Goal: Feedback & Contribution: Contribute content

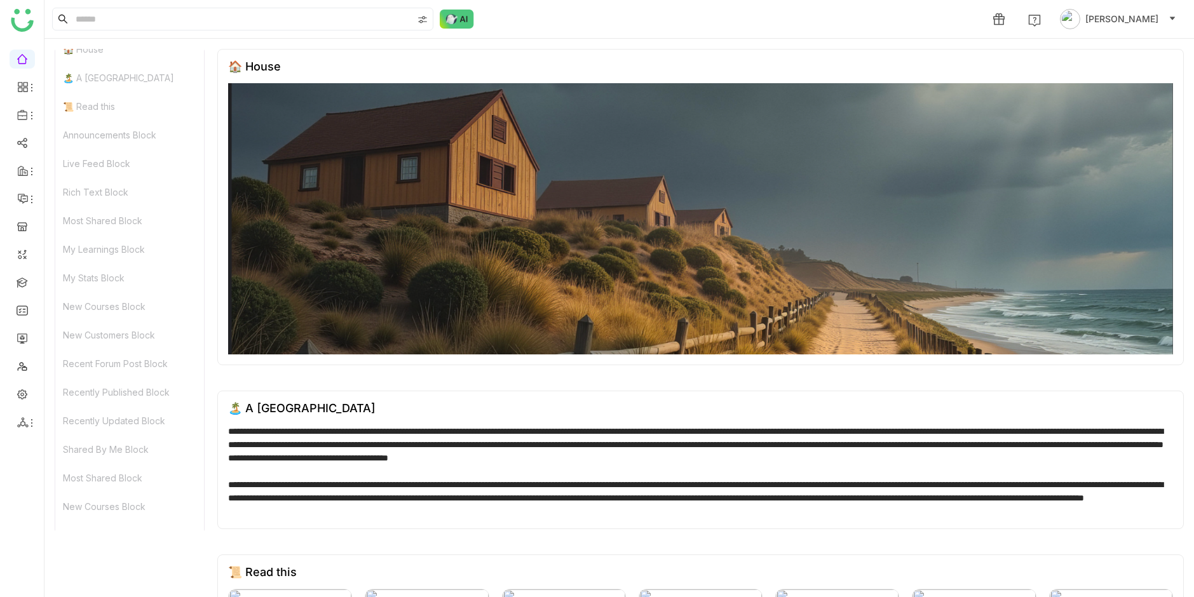
scroll to position [29, 0]
click at [26, 404] on ul at bounding box center [22, 241] width 44 height 400
click at [25, 397] on link at bounding box center [22, 393] width 11 height 11
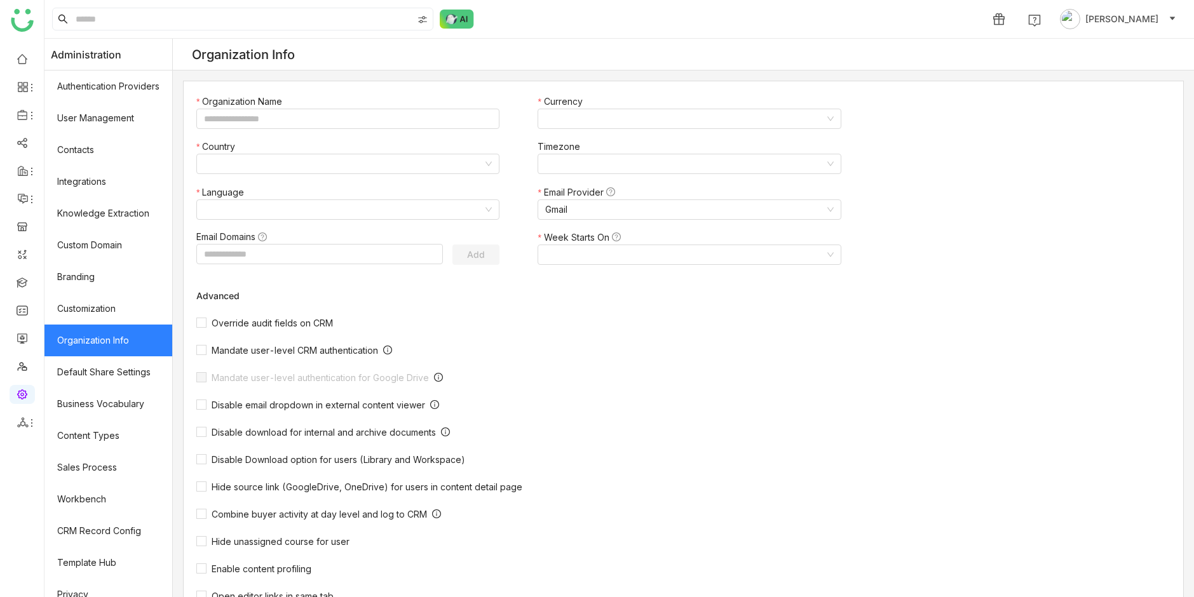
type input "*******"
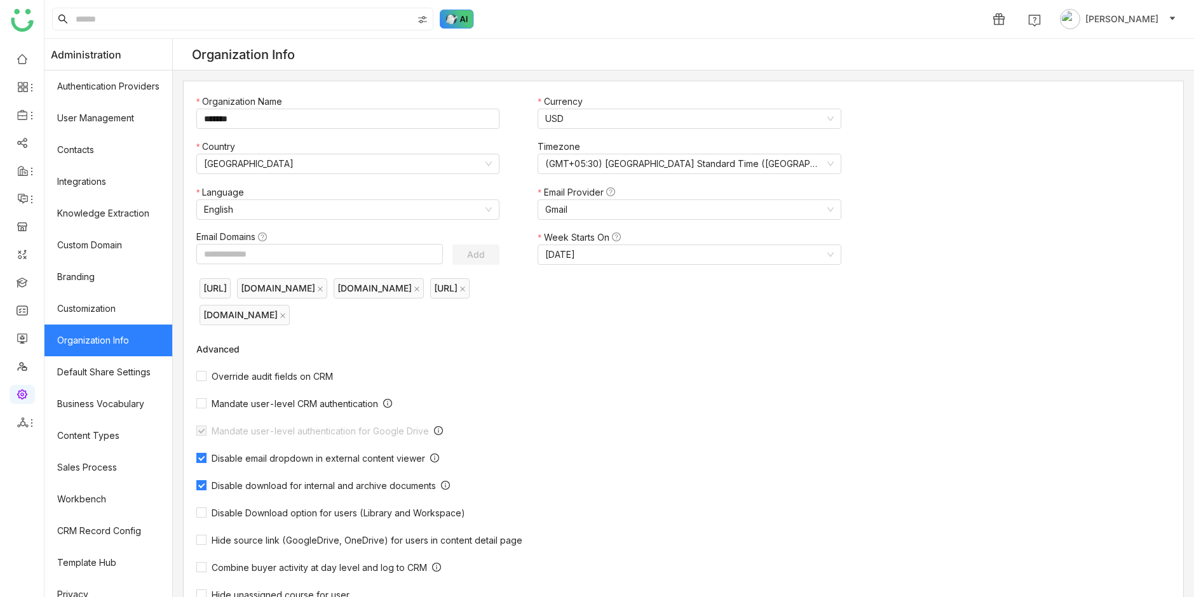
click at [460, 21] on img at bounding box center [457, 19] width 34 height 19
click at [449, 22] on img at bounding box center [457, 19] width 34 height 19
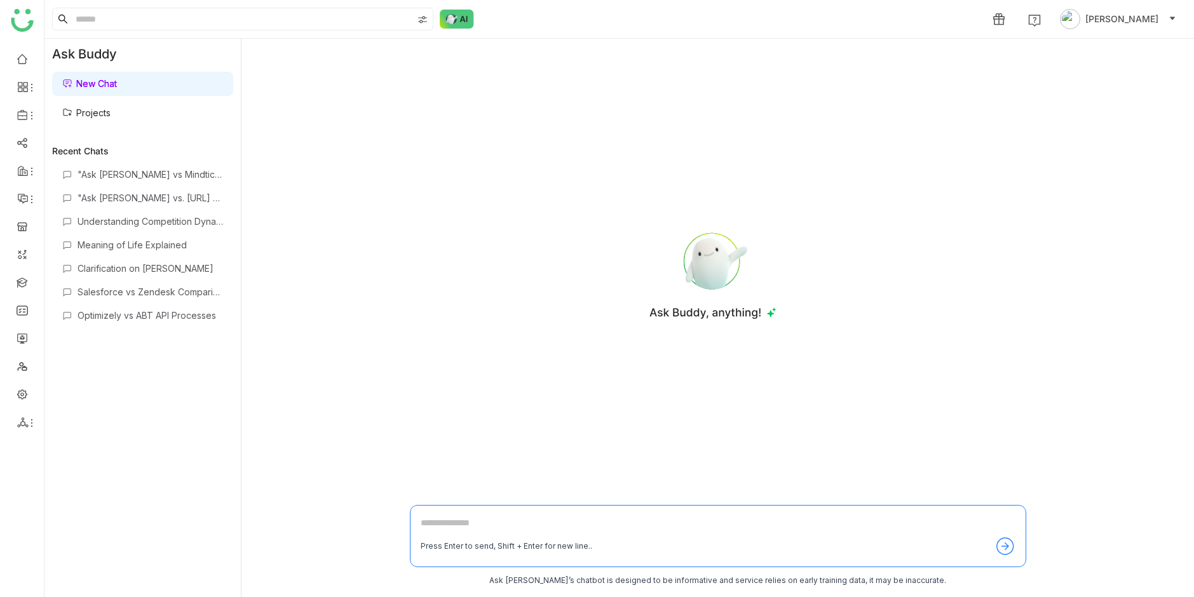
click at [111, 118] on link "Projects" at bounding box center [86, 112] width 48 height 11
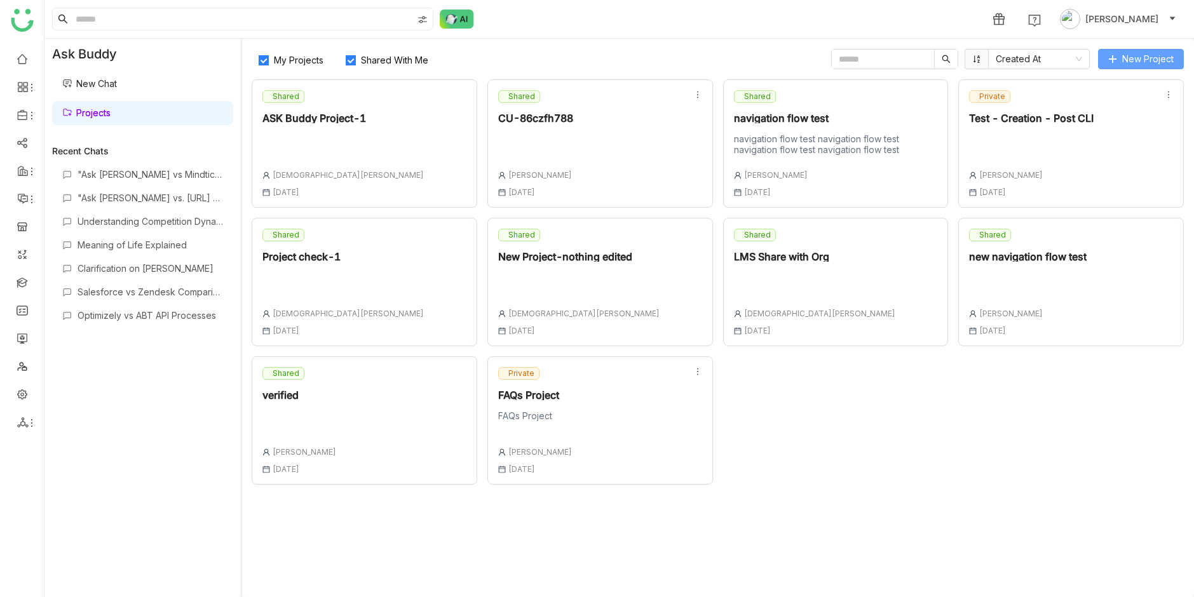
click at [1145, 56] on span "New Project" at bounding box center [1147, 59] width 51 height 14
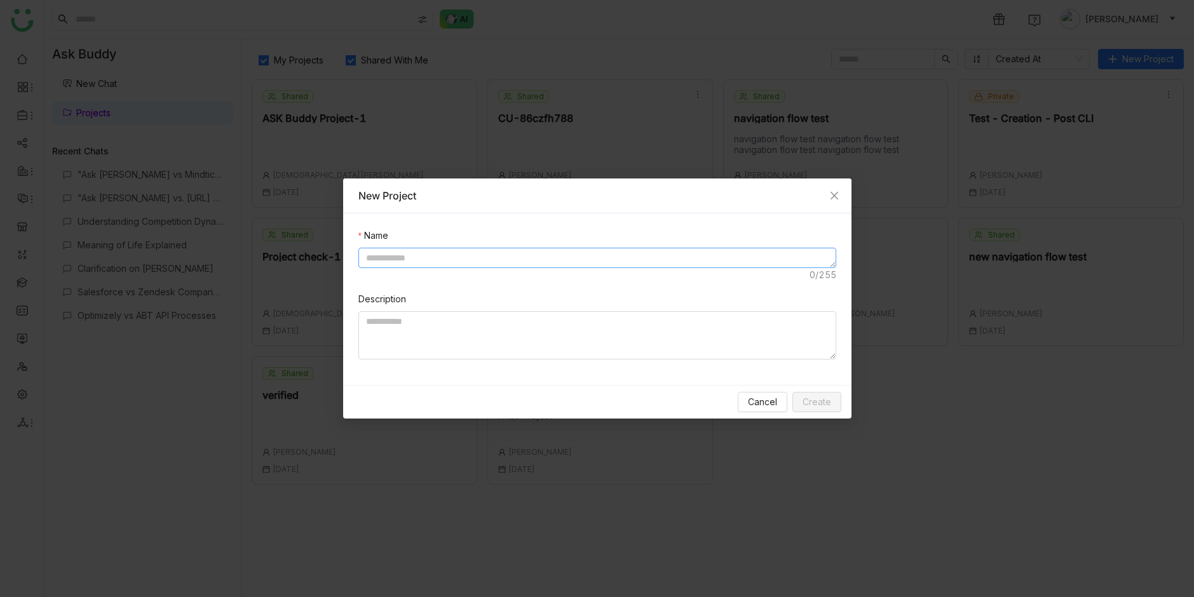
click at [571, 254] on textarea at bounding box center [597, 258] width 478 height 20
type textarea "**********"
click at [700, 334] on textarea at bounding box center [597, 335] width 478 height 48
paste textarea "**********"
type textarea "**********"
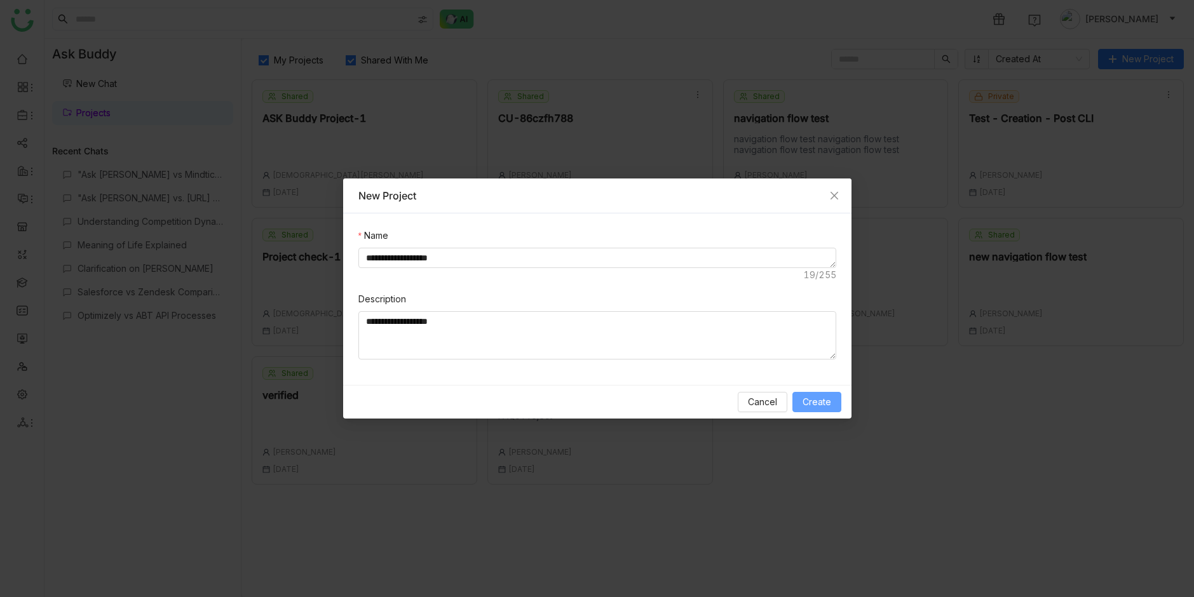
click at [816, 403] on span "Create" at bounding box center [816, 402] width 29 height 14
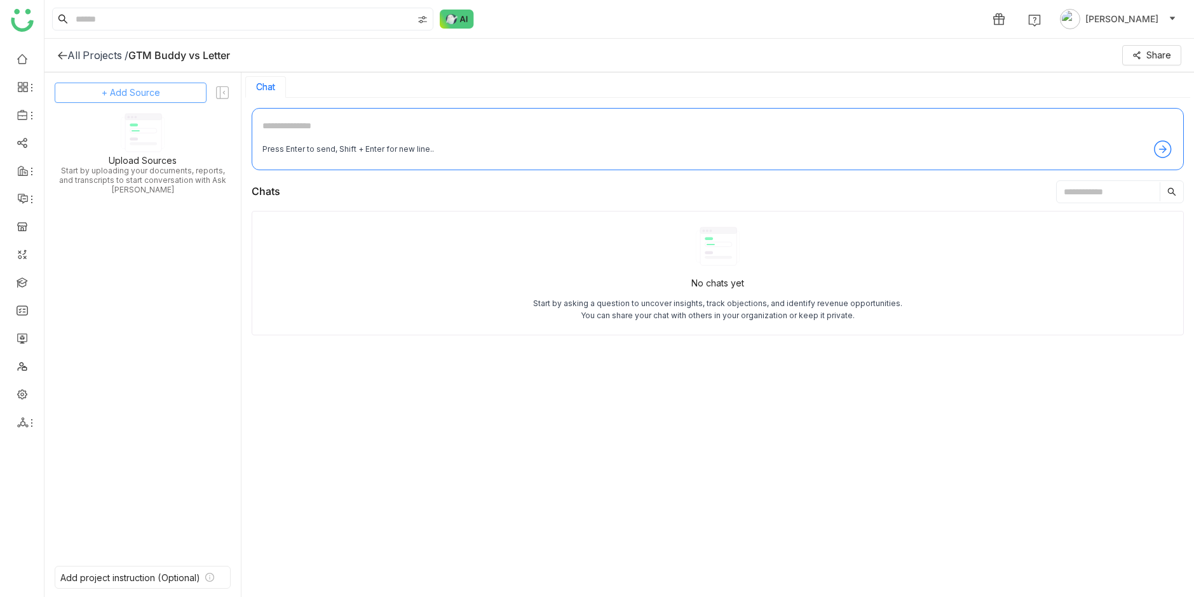
click at [180, 102] on button "+ Add Source" at bounding box center [131, 93] width 152 height 20
click at [134, 146] on div "Upload from Computer" at bounding box center [137, 155] width 116 height 28
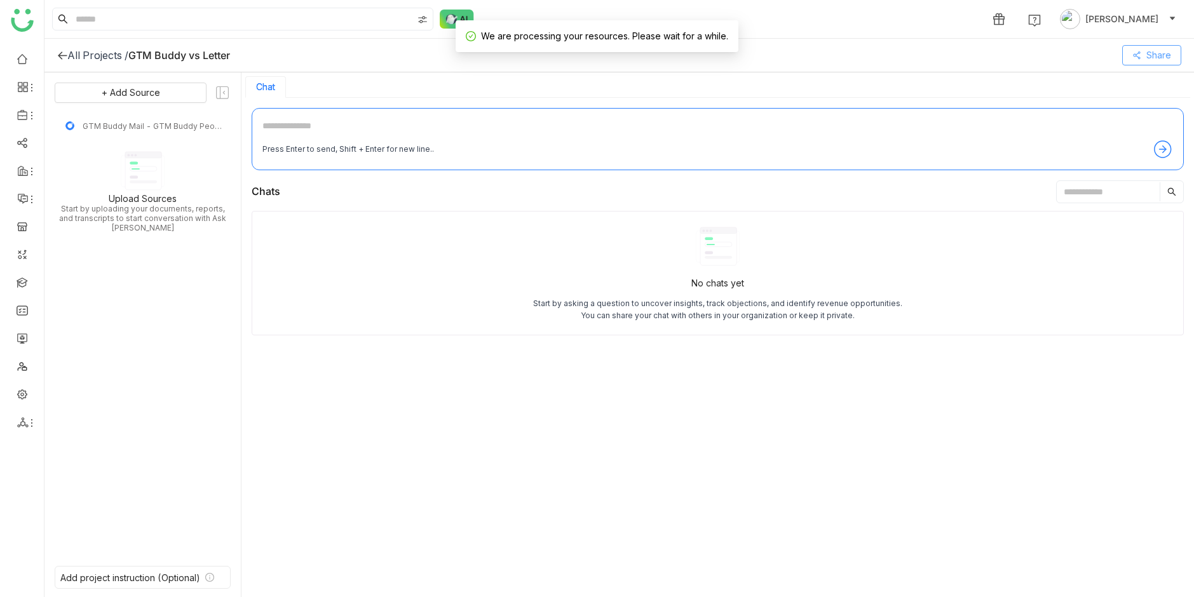
click at [1142, 58] on button "Share" at bounding box center [1151, 55] width 59 height 20
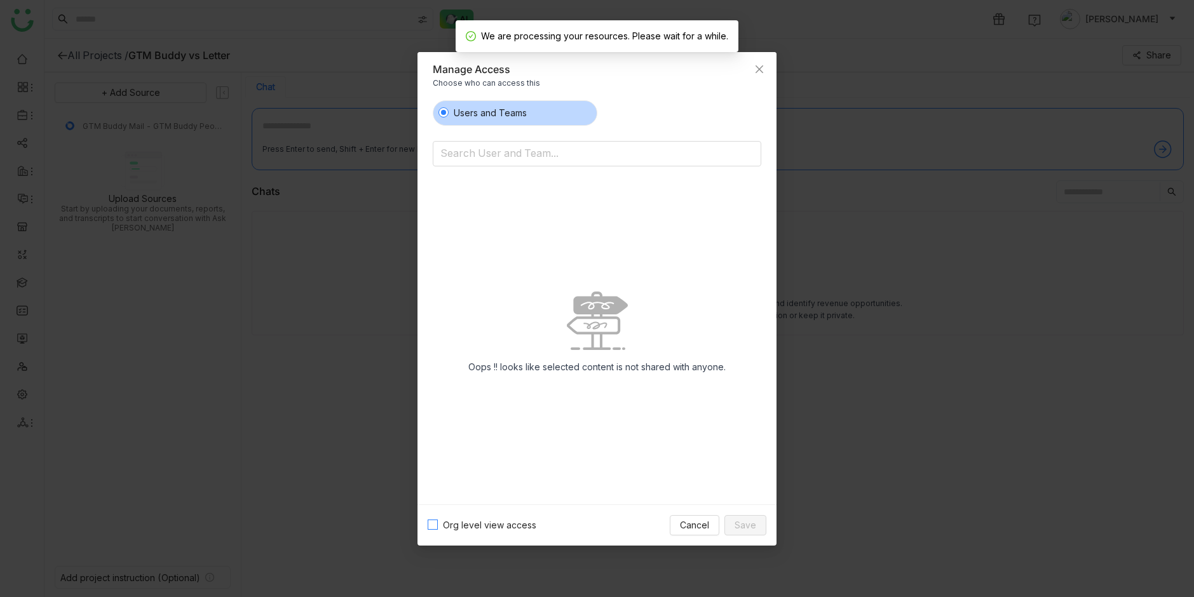
click at [504, 526] on span "Org level view access" at bounding box center [490, 525] width 104 height 14
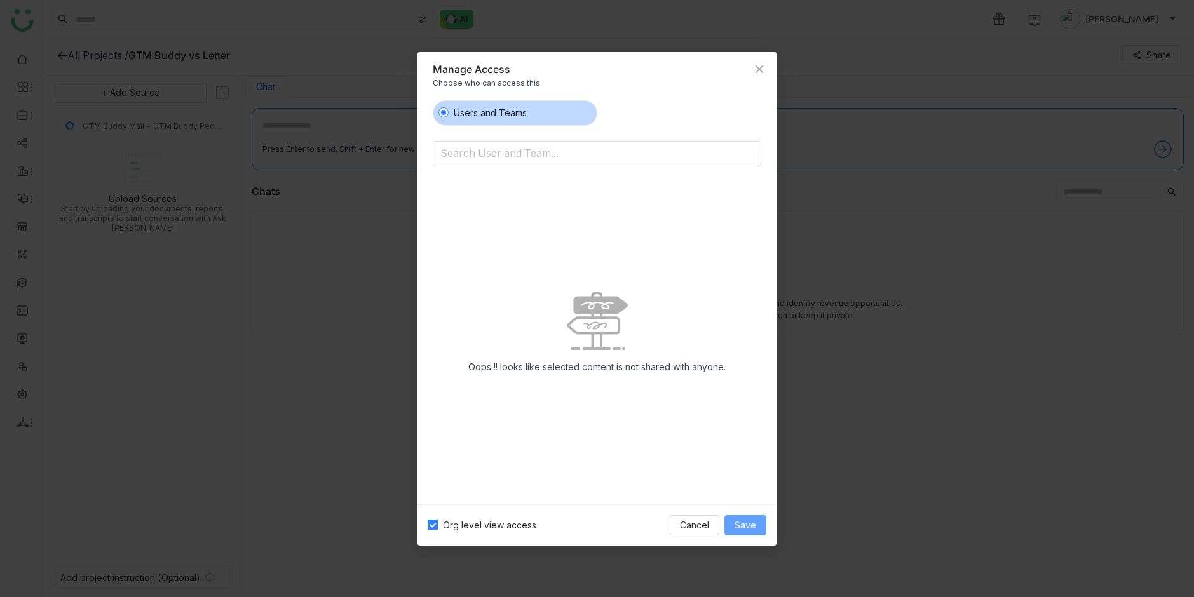
click at [736, 527] on span "Save" at bounding box center [745, 525] width 22 height 14
click at [481, 527] on span "Org level view access" at bounding box center [490, 525] width 104 height 14
drag, startPoint x: 481, startPoint y: 527, endPoint x: 555, endPoint y: 517, distance: 74.4
click at [482, 527] on span "Org level view access" at bounding box center [490, 525] width 104 height 14
click at [745, 525] on span "Save" at bounding box center [745, 525] width 22 height 14
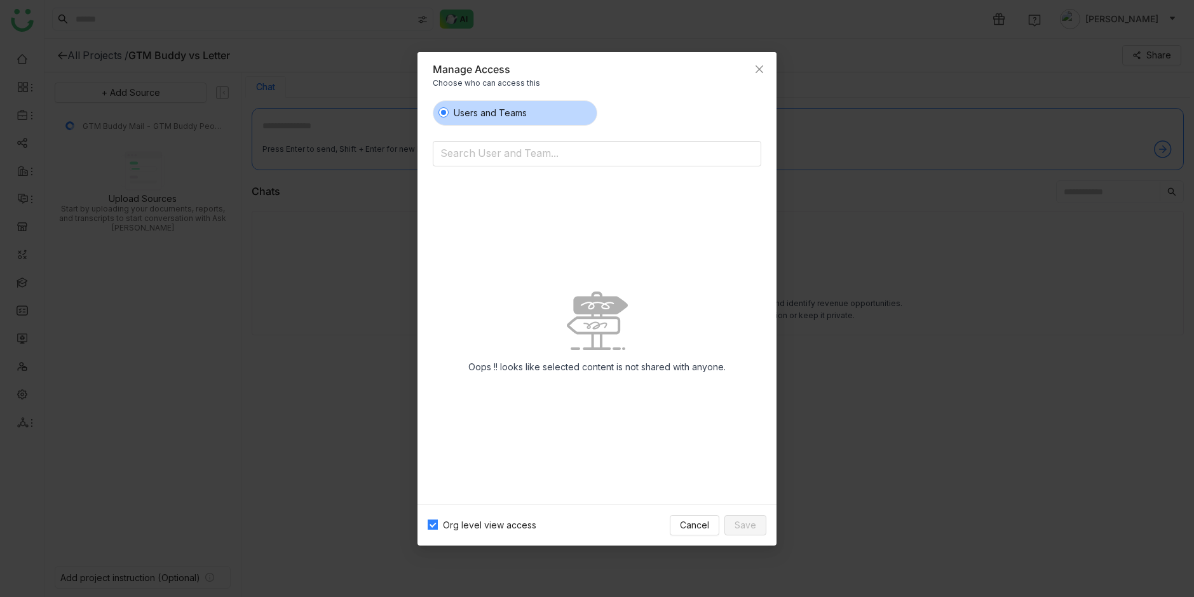
click at [762, 103] on div "Users and Teams Search User and Team... Oops !! looks like selected content is …" at bounding box center [596, 297] width 359 height 414
click at [760, 88] on div "Choose who can access this" at bounding box center [597, 83] width 328 height 14
drag, startPoint x: 759, startPoint y: 86, endPoint x: 754, endPoint y: 100, distance: 15.3
click at [759, 86] on span "Close" at bounding box center [759, 69] width 34 height 34
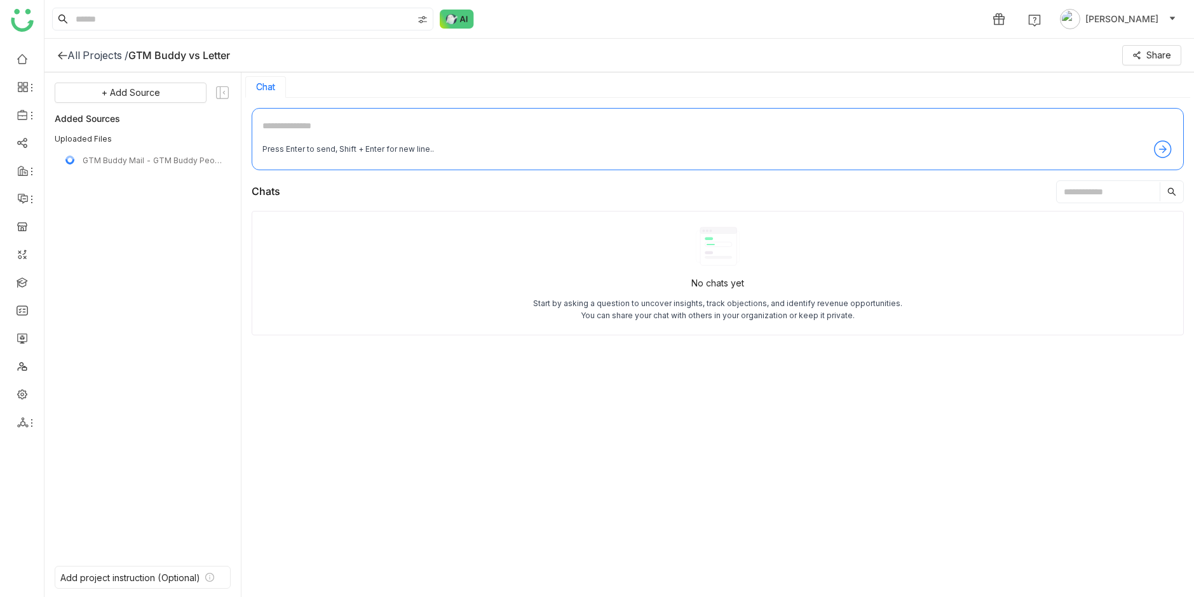
click at [716, 111] on div "Press Enter to send, Shift + Enter for new line.." at bounding box center [718, 139] width 932 height 62
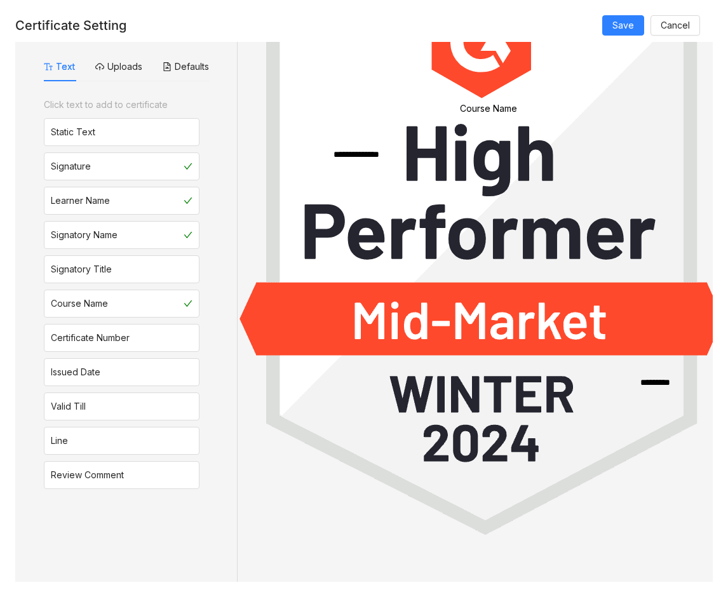
scroll to position [105, 0]
click at [175, 65] on button "Defaults" at bounding box center [186, 67] width 46 height 14
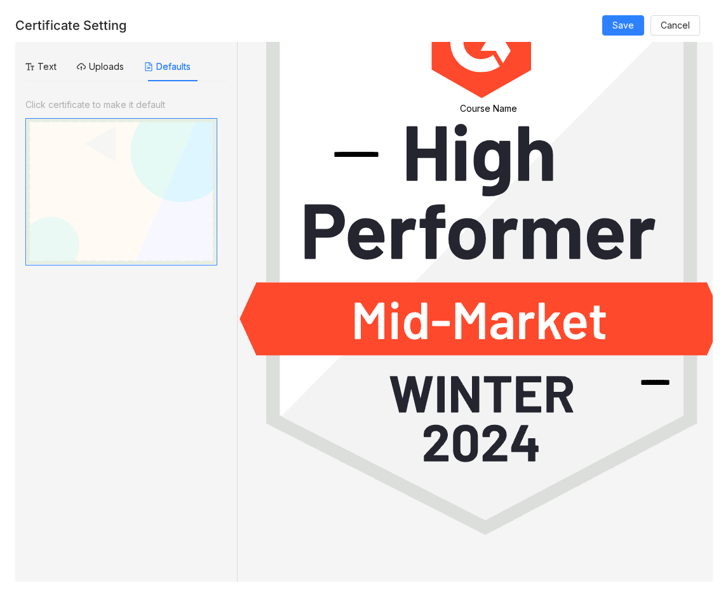
click at [60, 124] on img at bounding box center [121, 191] width 192 height 147
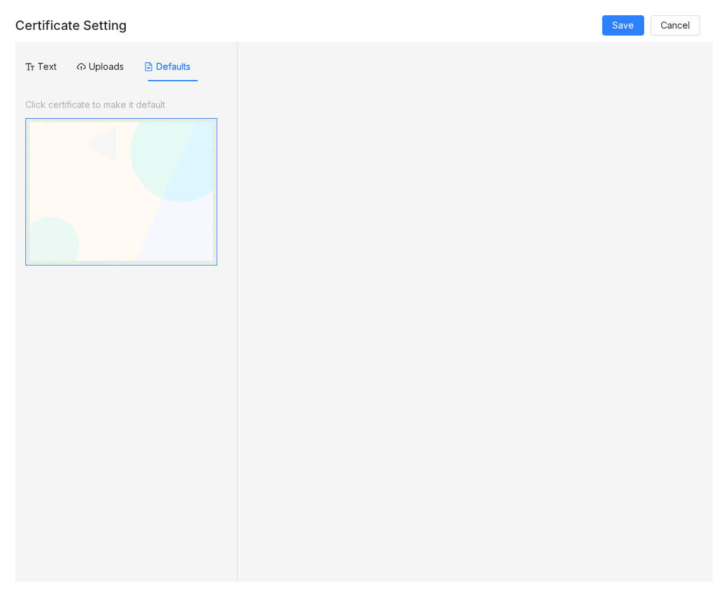
scroll to position [0, 0]
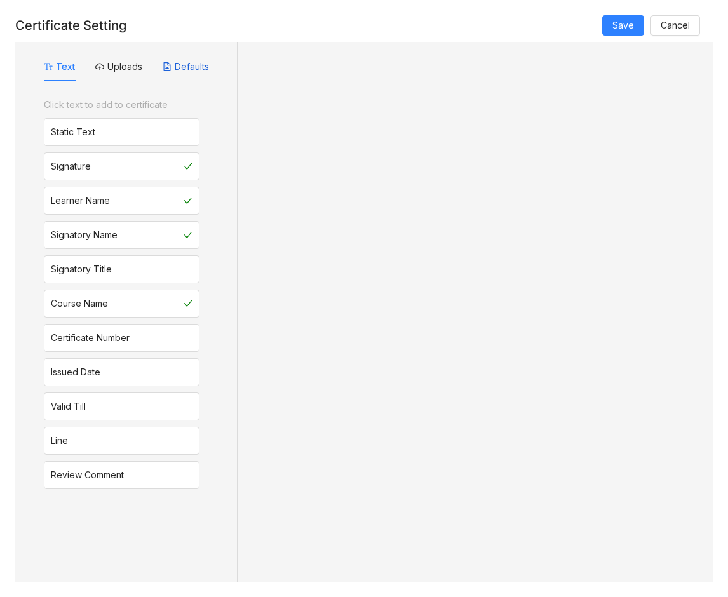
click at [209, 71] on button "Defaults" at bounding box center [186, 67] width 46 height 14
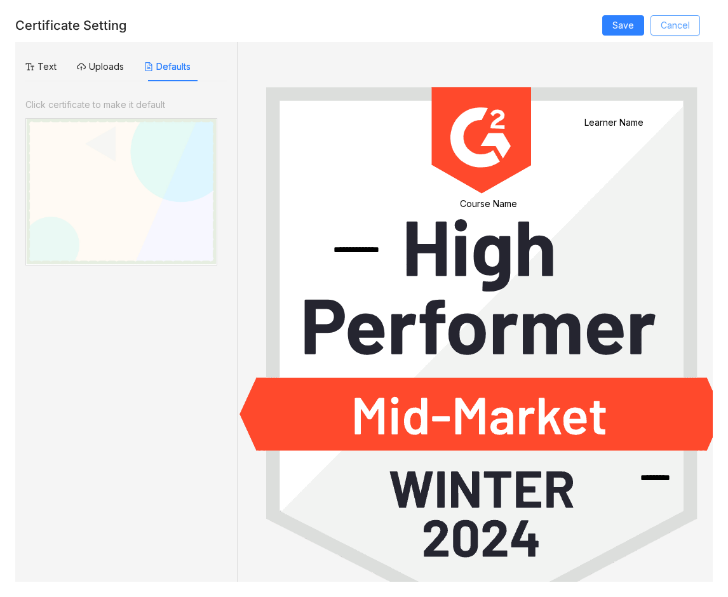
click at [688, 25] on span "Cancel" at bounding box center [675, 25] width 29 height 14
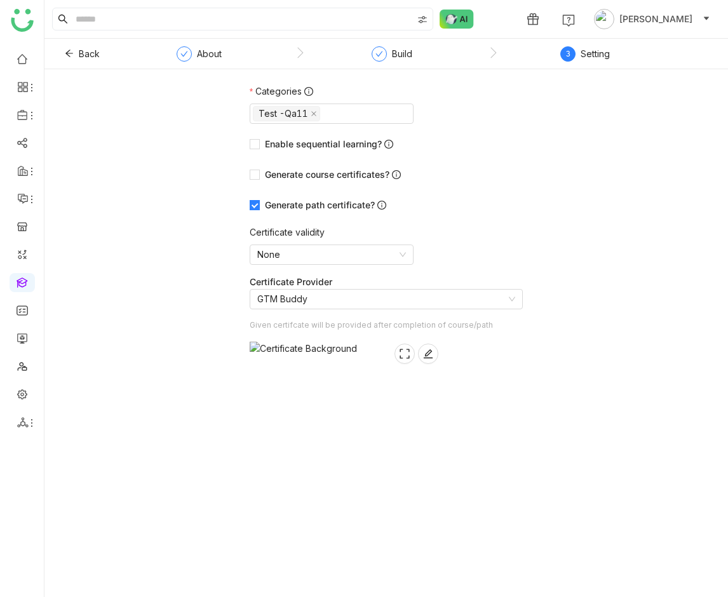
drag, startPoint x: 573, startPoint y: 68, endPoint x: 549, endPoint y: 72, distance: 24.4
click at [573, 68] on div "3 Setting" at bounding box center [585, 57] width 50 height 23
click at [24, 394] on link at bounding box center [22, 393] width 11 height 11
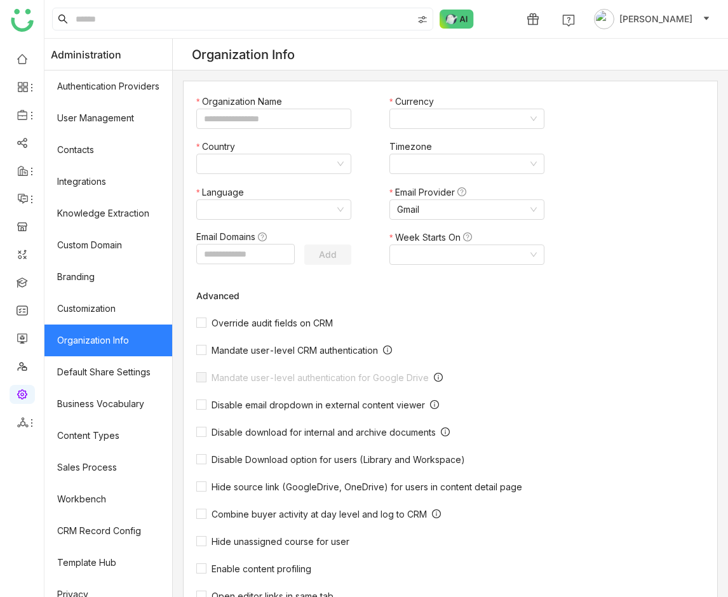
type input "*******"
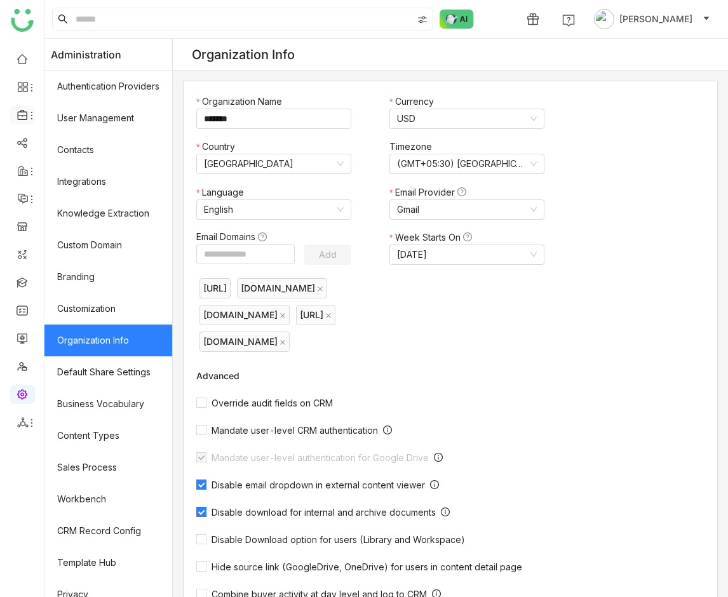
click at [27, 112] on icon at bounding box center [32, 116] width 10 height 10
click at [88, 165] on link "Template" at bounding box center [88, 166] width 83 height 9
click at [88, 166] on body "1 Avneesh Srivastava Administration Authentication Providers User Management Co…" at bounding box center [364, 298] width 728 height 597
click at [27, 119] on icon at bounding box center [32, 116] width 10 height 10
click at [67, 184] on link "Library" at bounding box center [88, 188] width 83 height 9
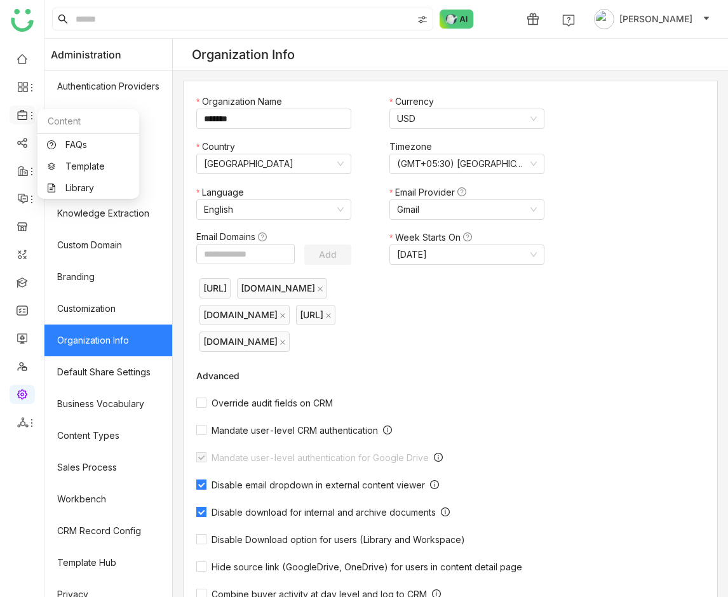
click at [24, 114] on icon at bounding box center [22, 114] width 11 height 11
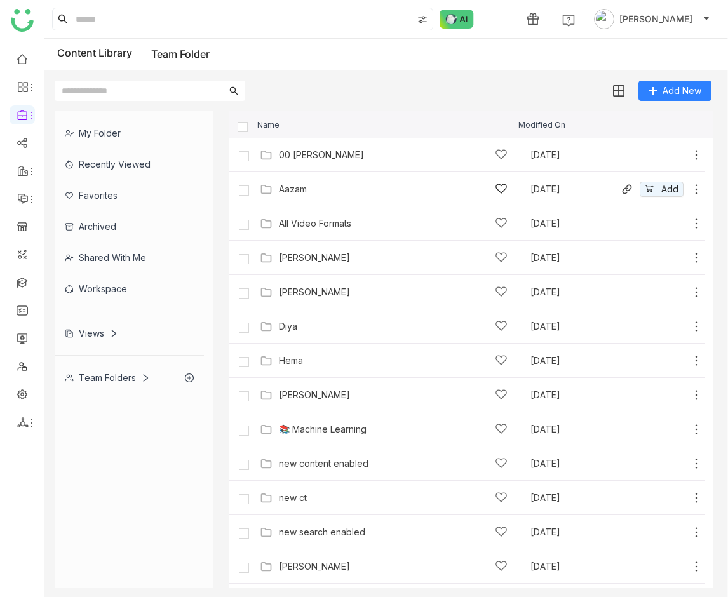
click at [297, 196] on div "Aazam Aug 16, 2025 Add" at bounding box center [480, 189] width 446 height 20
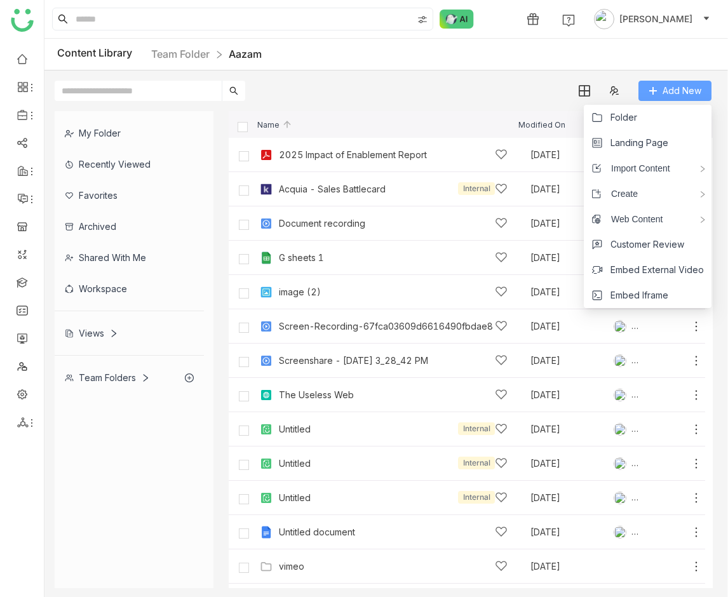
click at [670, 90] on span "Add New" at bounding box center [682, 91] width 39 height 14
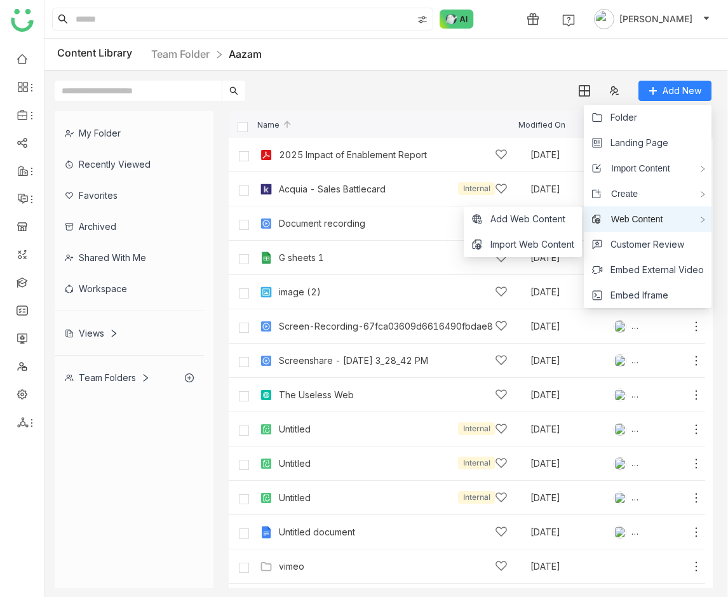
click at [648, 222] on span "Web Content" at bounding box center [632, 219] width 61 height 14
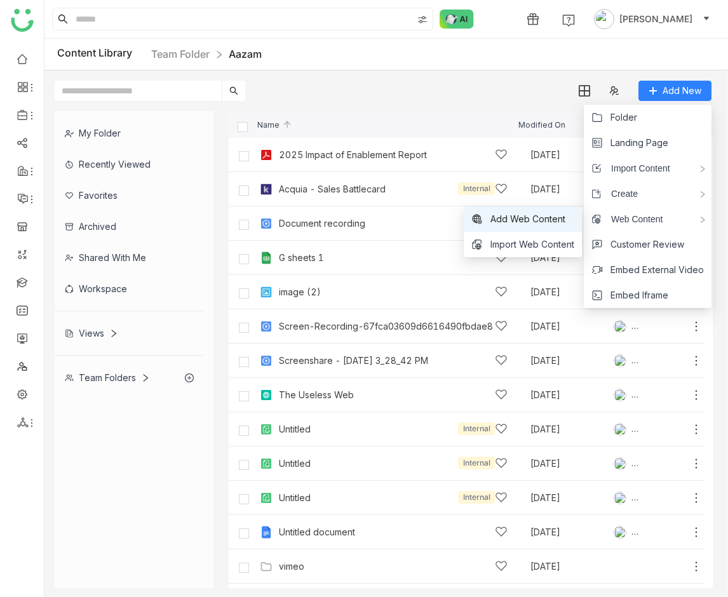
click at [533, 226] on li "Add Web Content" at bounding box center [523, 218] width 118 height 25
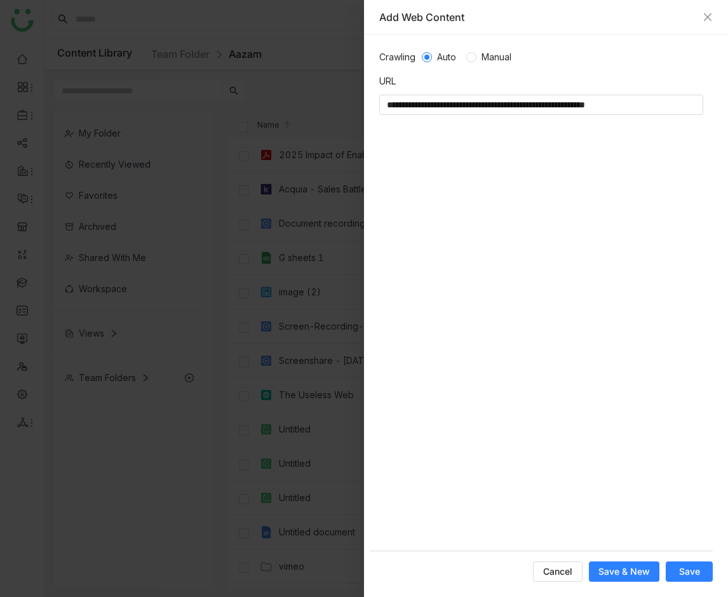
type input "**********"
click at [689, 560] on form "**********" at bounding box center [541, 316] width 343 height 532
click at [689, 576] on span "Save" at bounding box center [689, 571] width 21 height 13
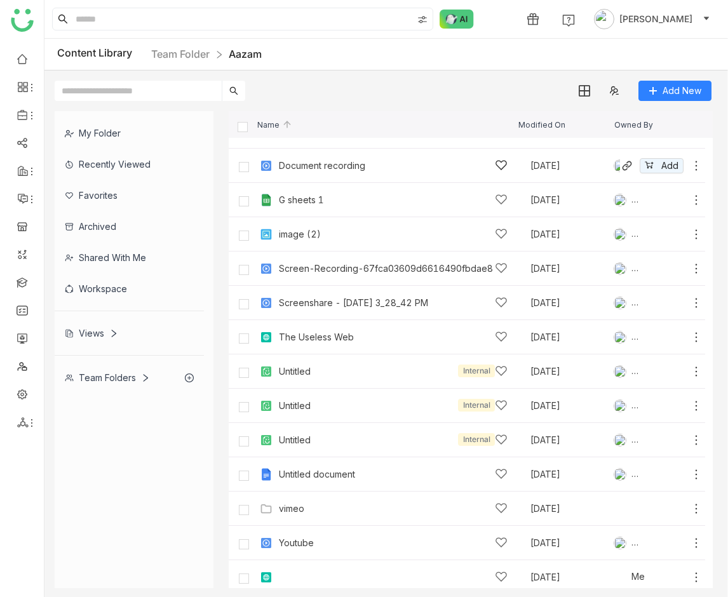
scroll to position [64, 0]
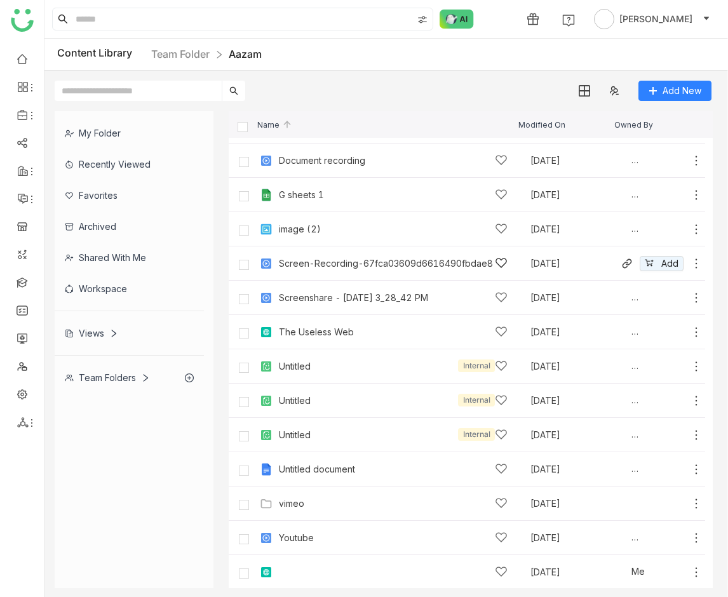
scroll to position [64, 0]
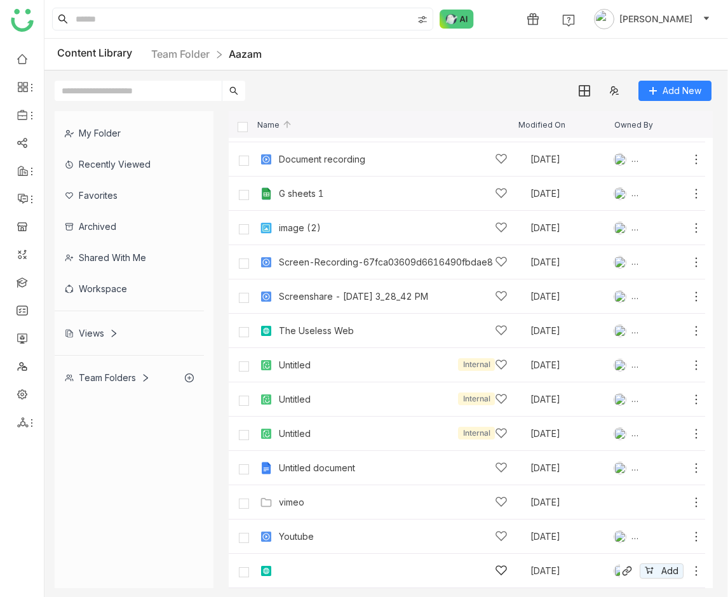
click at [281, 564] on div at bounding box center [393, 570] width 229 height 13
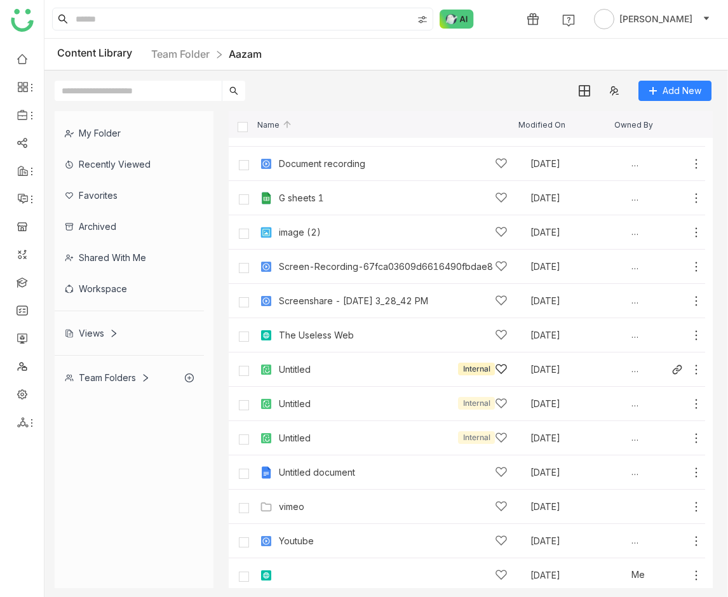
scroll to position [64, 0]
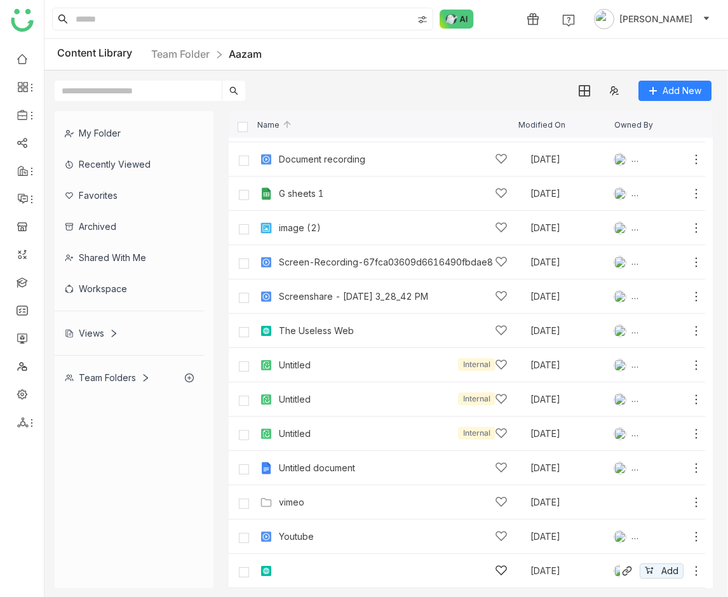
click at [281, 572] on div at bounding box center [393, 570] width 229 height 13
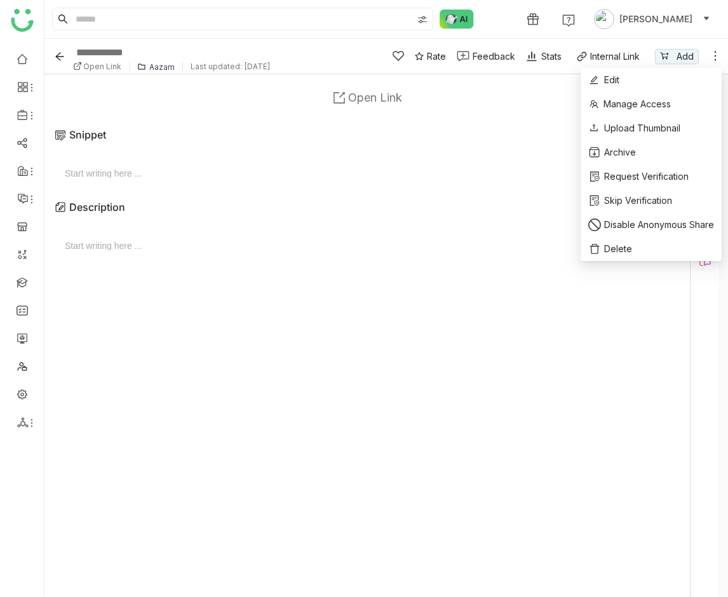
click at [717, 58] on icon at bounding box center [715, 56] width 13 height 13
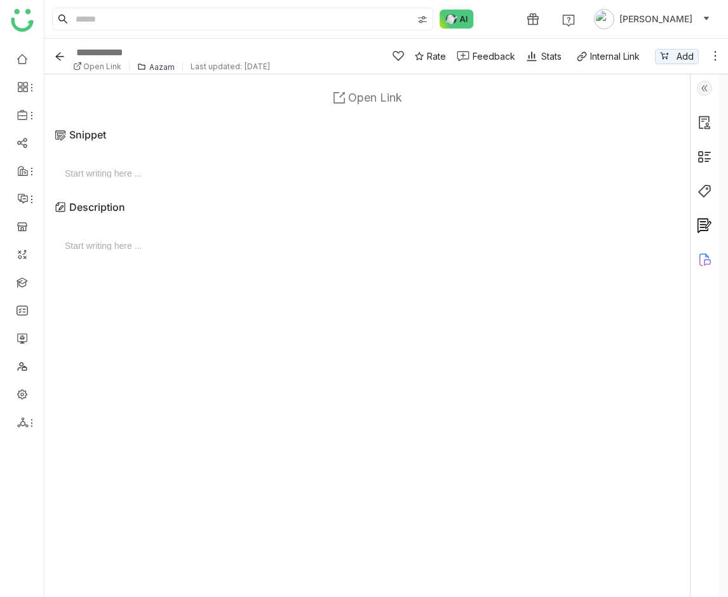
click at [719, 56] on icon at bounding box center [715, 56] width 13 height 13
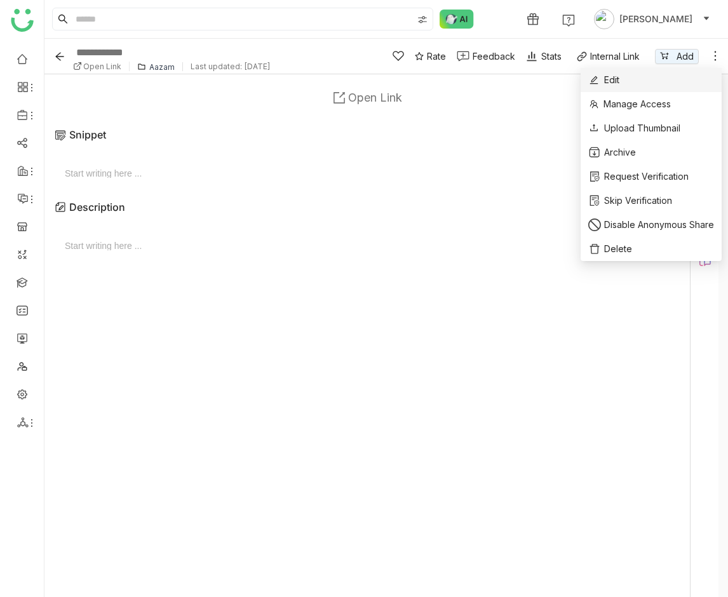
click at [684, 74] on li "Edit" at bounding box center [651, 80] width 141 height 24
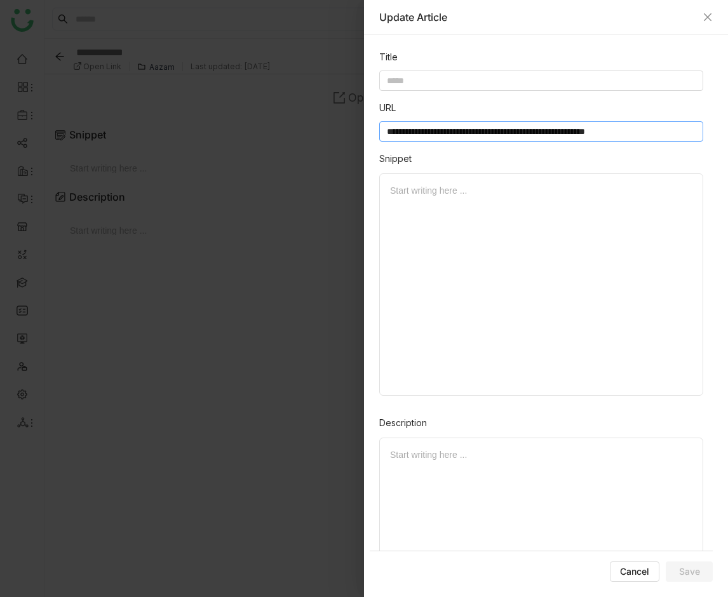
paste input
type input "**********"
click at [631, 493] on div "Start writing here ..." at bounding box center [541, 549] width 324 height 222
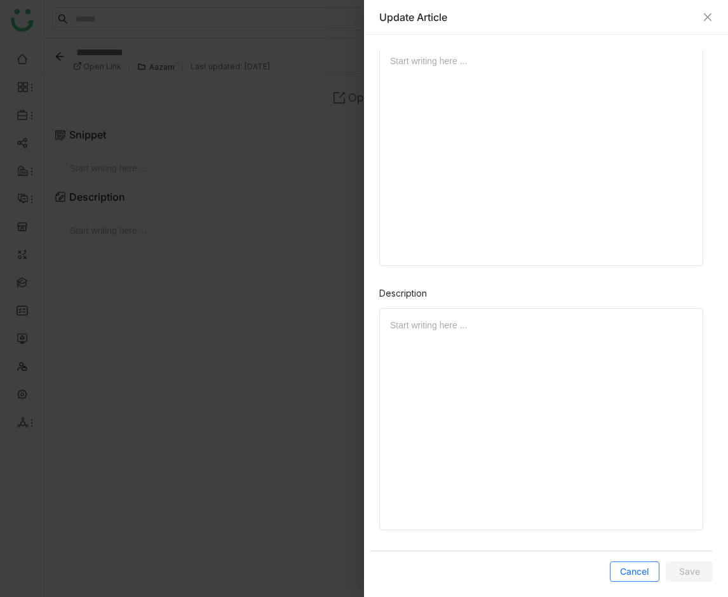
click at [635, 578] on button "Cancel" at bounding box center [635, 572] width 50 height 20
click at [640, 573] on span "Cancel" at bounding box center [634, 571] width 29 height 13
click at [639, 572] on span "Cancel" at bounding box center [634, 571] width 29 height 13
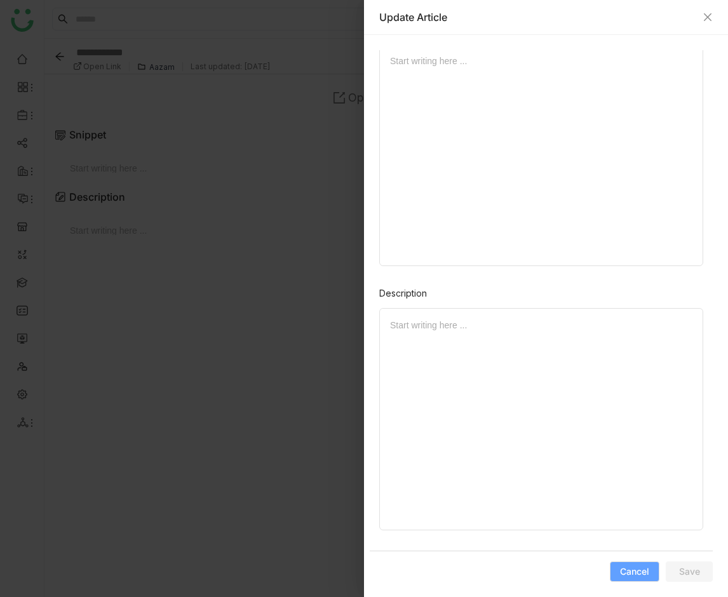
click at [639, 572] on span "Cancel" at bounding box center [634, 571] width 29 height 13
click at [711, 20] on icon "Close" at bounding box center [708, 17] width 8 height 8
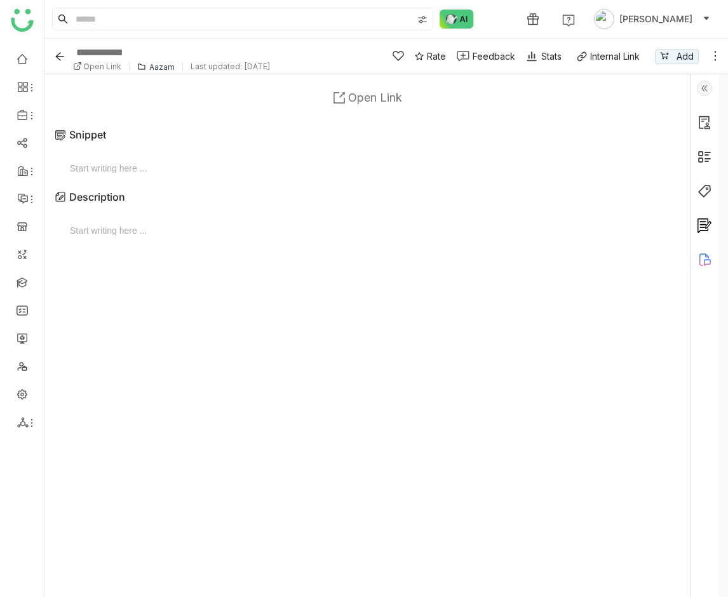
click at [568, 189] on div "Open Link Snippet Start writing here ... Description Start writing here ..." at bounding box center [367, 335] width 625 height 503
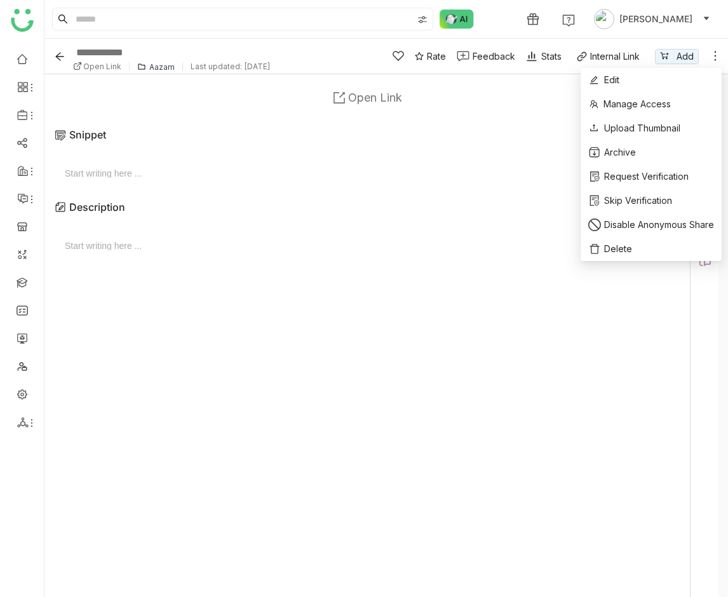
click at [712, 56] on icon at bounding box center [715, 56] width 13 height 13
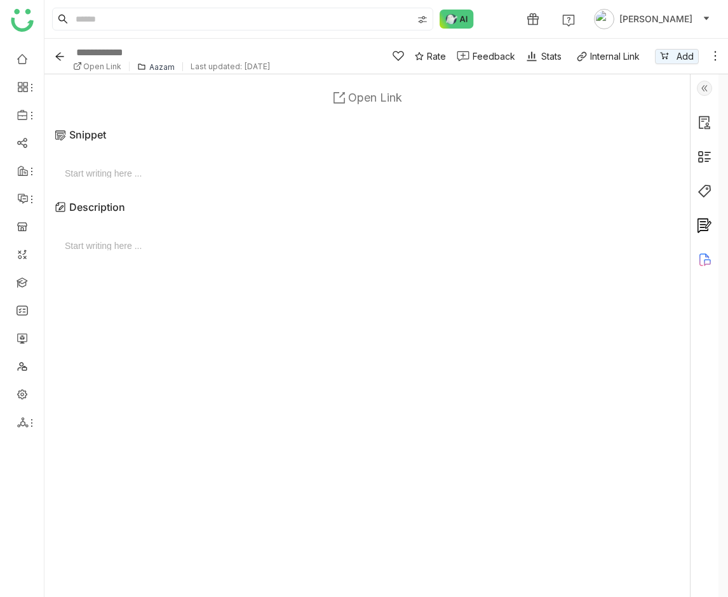
drag, startPoint x: 413, startPoint y: 118, endPoint x: 341, endPoint y: 113, distance: 72.0
click at [413, 119] on div "Snippet" at bounding box center [367, 135] width 625 height 38
click at [710, 88] on img at bounding box center [704, 88] width 15 height 15
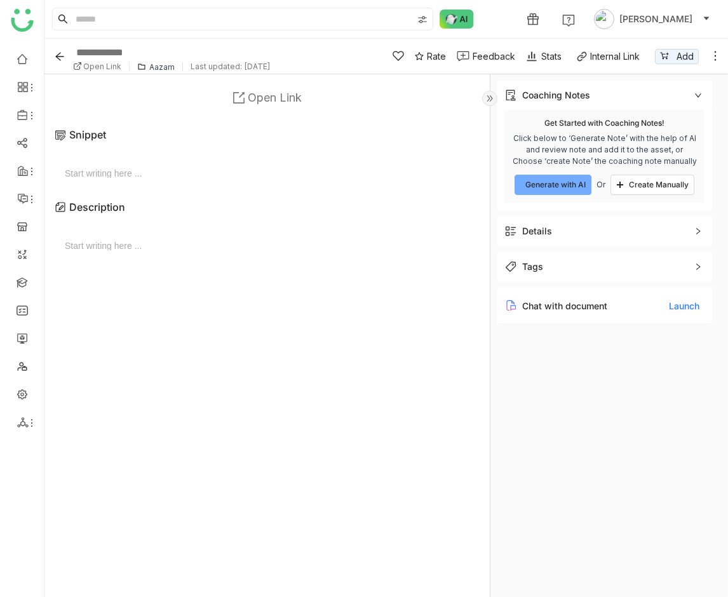
click at [709, 54] on icon at bounding box center [715, 56] width 13 height 13
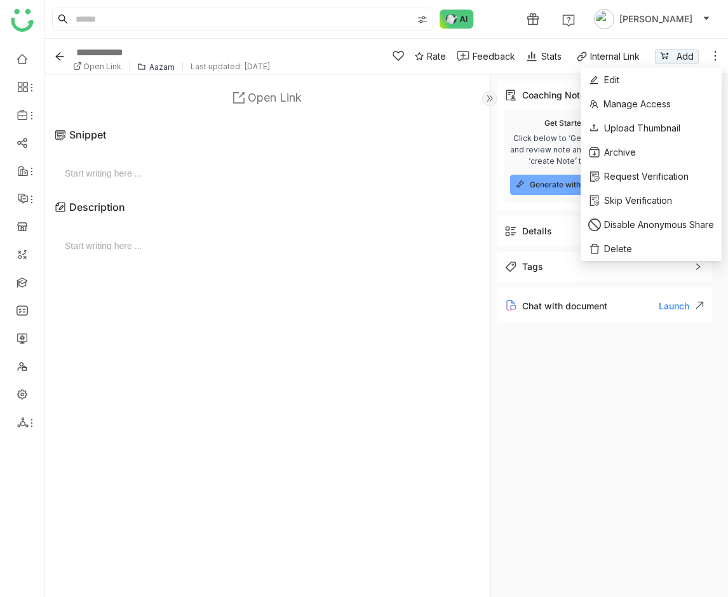
click at [715, 57] on icon at bounding box center [715, 56] width 13 height 13
click at [673, 87] on li "Edit" at bounding box center [651, 80] width 141 height 24
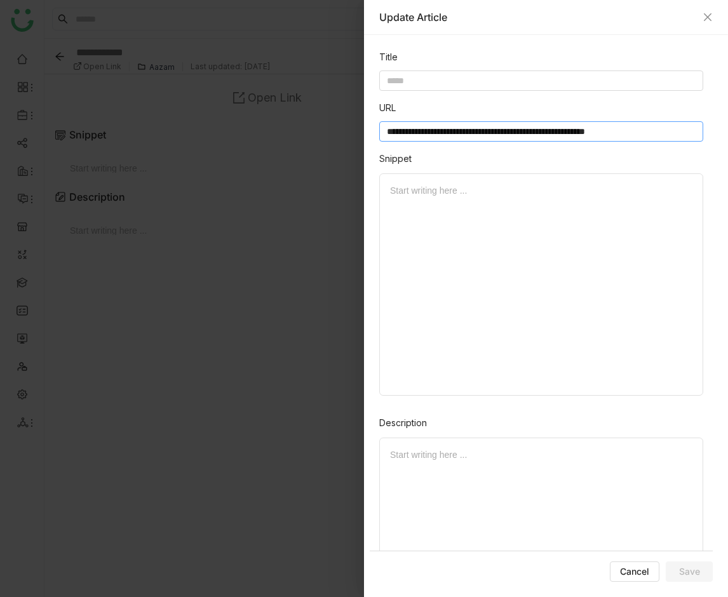
click at [459, 129] on input "**********" at bounding box center [541, 131] width 324 height 20
type input "**********"
click at [562, 79] on input at bounding box center [541, 81] width 324 height 20
click at [550, 83] on input at bounding box center [541, 81] width 324 height 20
click at [554, 82] on input at bounding box center [541, 81] width 324 height 20
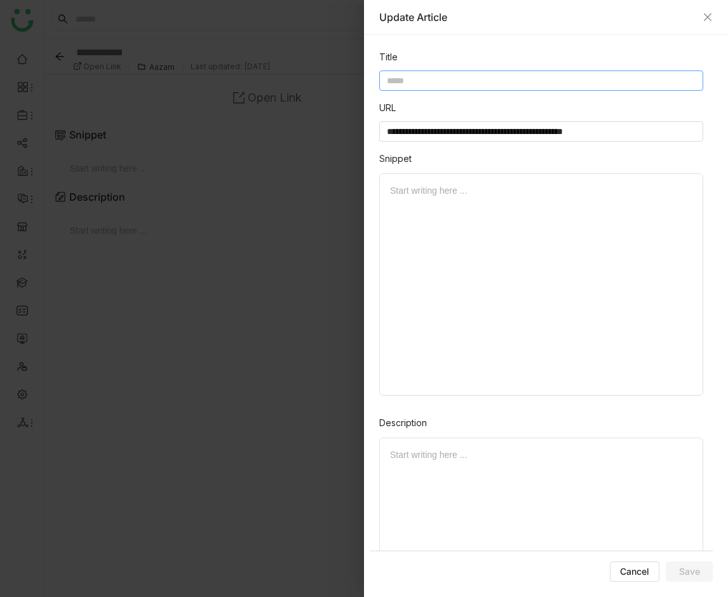
click at [442, 79] on input at bounding box center [541, 81] width 324 height 20
drag, startPoint x: 489, startPoint y: 79, endPoint x: 493, endPoint y: 145, distance: 66.2
click at [491, 81] on input at bounding box center [541, 81] width 324 height 20
click at [478, 179] on span "Start writing here ..." at bounding box center [541, 186] width 302 height 24
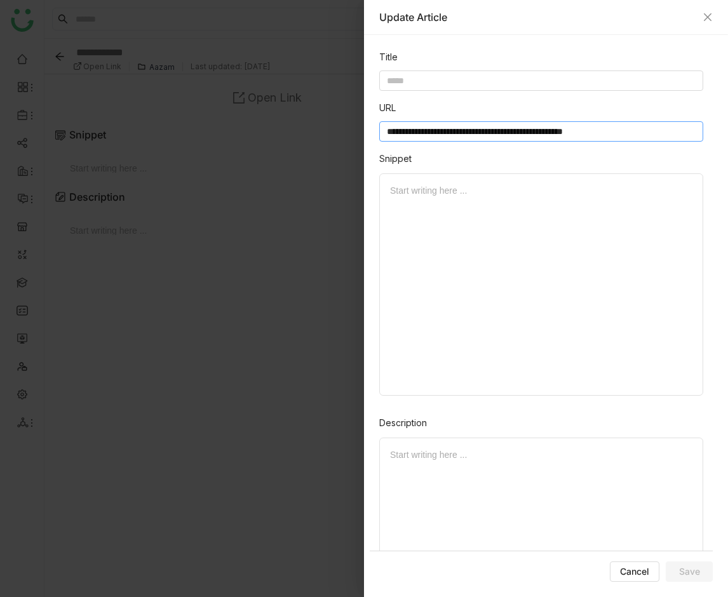
click at [478, 135] on input "**********" at bounding box center [541, 131] width 324 height 20
click at [599, 78] on input at bounding box center [541, 81] width 324 height 20
click at [600, 78] on input at bounding box center [541, 81] width 324 height 20
click at [489, 86] on input at bounding box center [541, 81] width 324 height 20
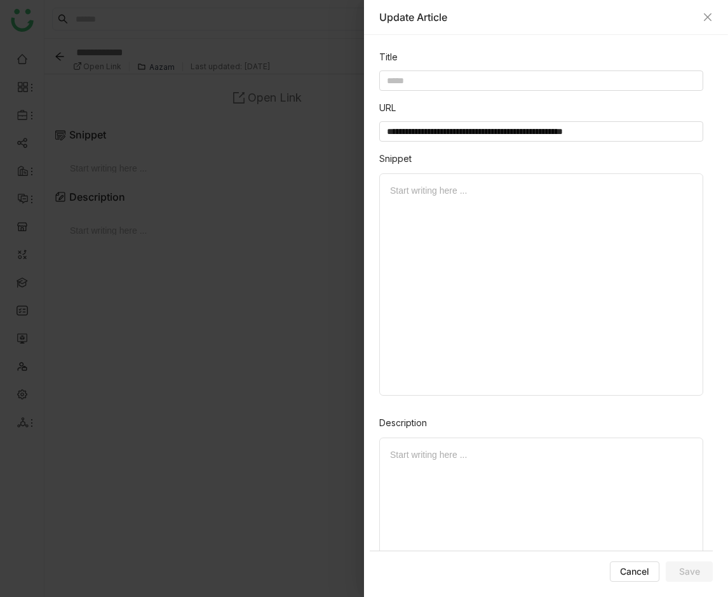
drag, startPoint x: 451, startPoint y: 343, endPoint x: 450, endPoint y: 352, distance: 8.9
click at [451, 344] on div "Start writing here ..." at bounding box center [541, 284] width 324 height 222
click at [436, 454] on div at bounding box center [541, 455] width 302 height 14
click at [430, 486] on div "Start writing here ..." at bounding box center [541, 549] width 324 height 222
click at [429, 459] on div at bounding box center [541, 455] width 302 height 14
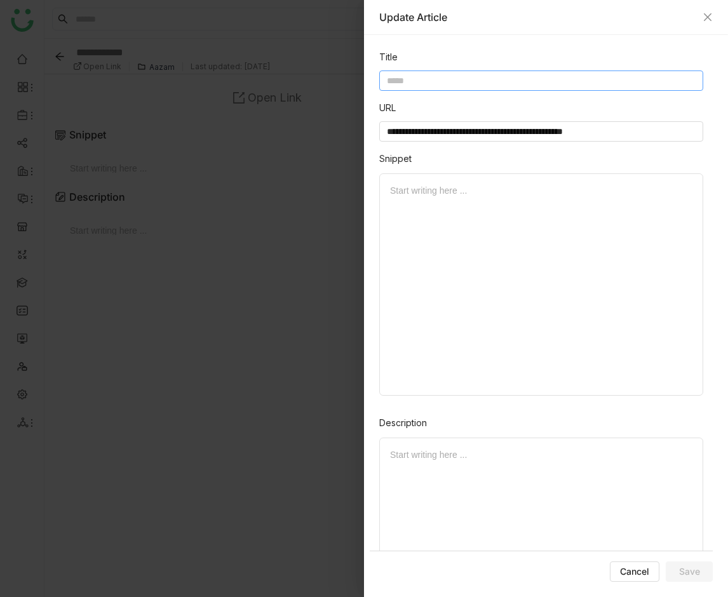
click at [454, 74] on input at bounding box center [541, 81] width 324 height 20
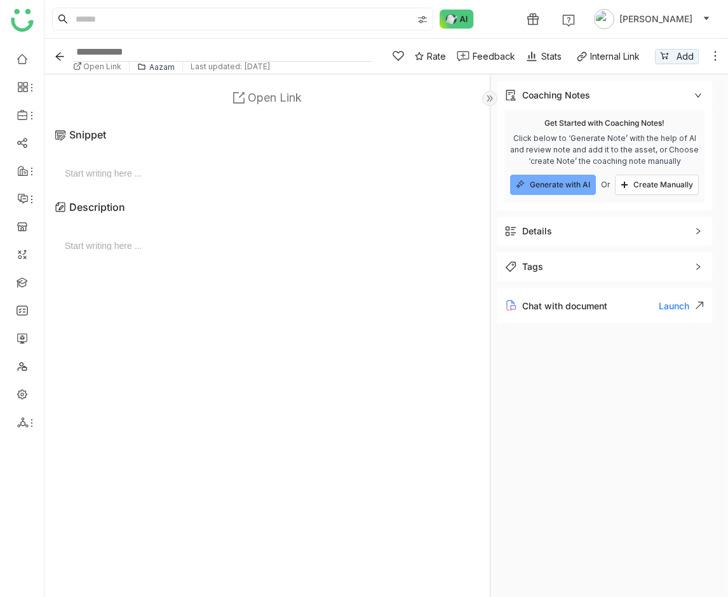
click at [140, 53] on input at bounding box center [222, 52] width 299 height 19
paste input "**********"
type input "**********"
click at [332, 178] on div at bounding box center [267, 173] width 405 height 10
click at [712, 54] on icon at bounding box center [715, 56] width 13 height 13
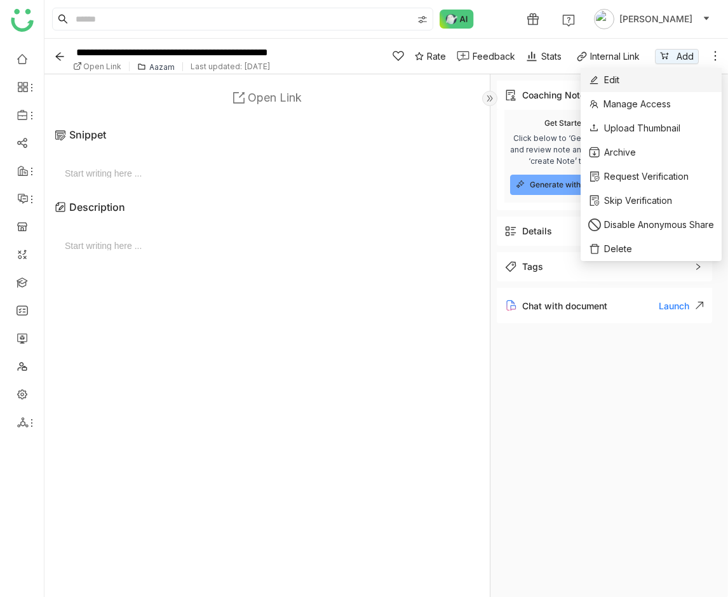
click at [701, 69] on li "Edit" at bounding box center [651, 80] width 141 height 24
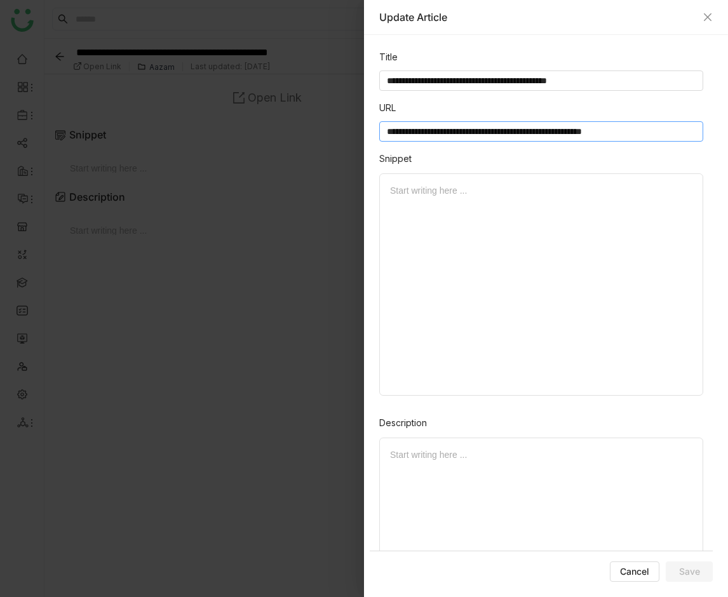
type input "**********"
click at [675, 578] on button "Save" at bounding box center [689, 572] width 47 height 20
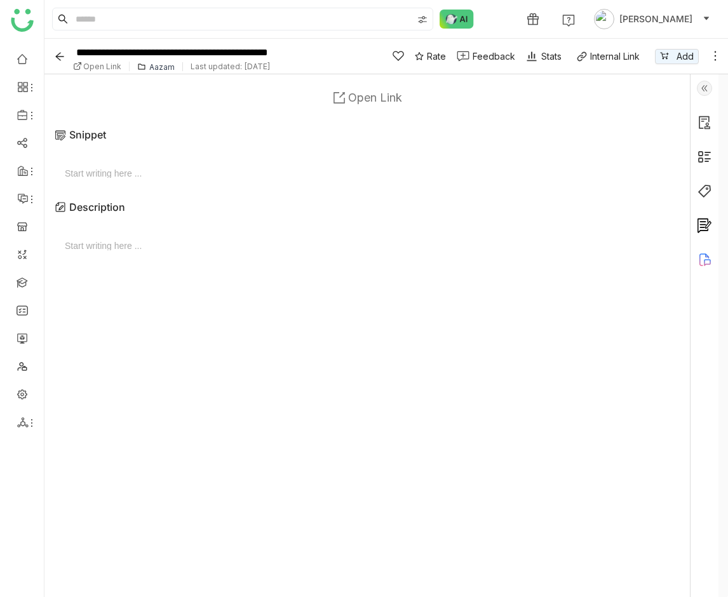
click at [346, 89] on link "Open Link" at bounding box center [368, 97] width 82 height 26
click at [713, 55] on icon at bounding box center [715, 56] width 13 height 13
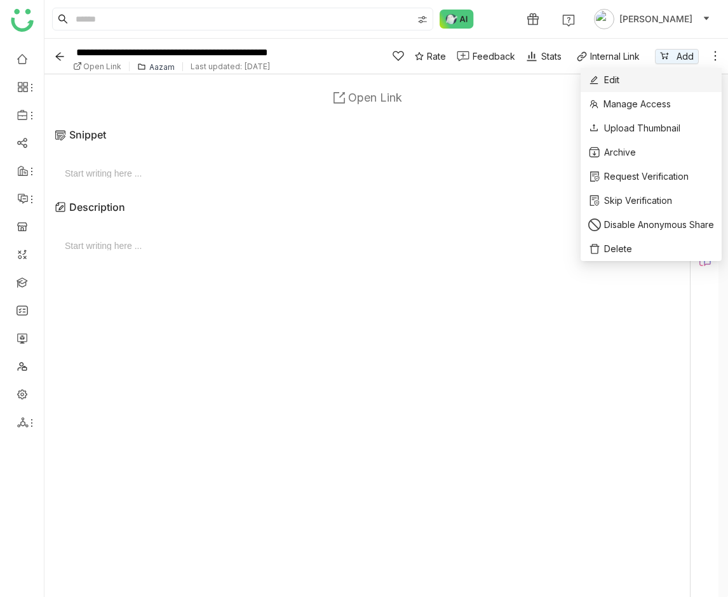
click at [701, 77] on li "Edit" at bounding box center [651, 80] width 141 height 24
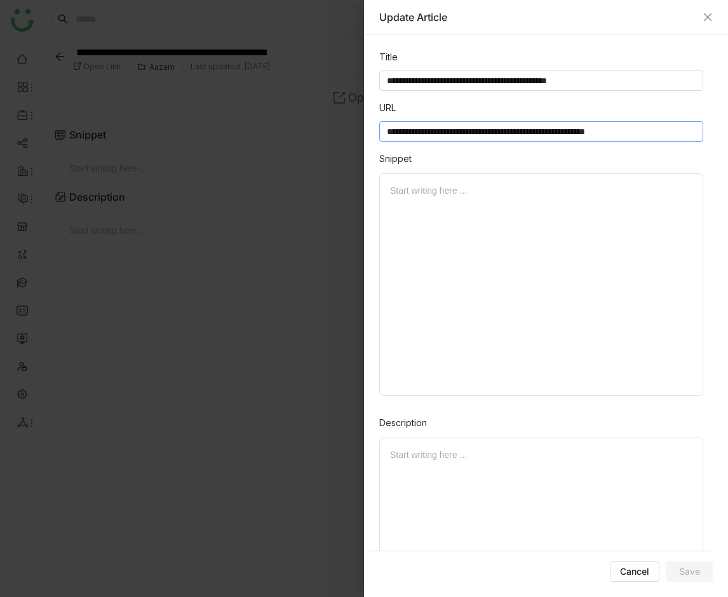
paste input
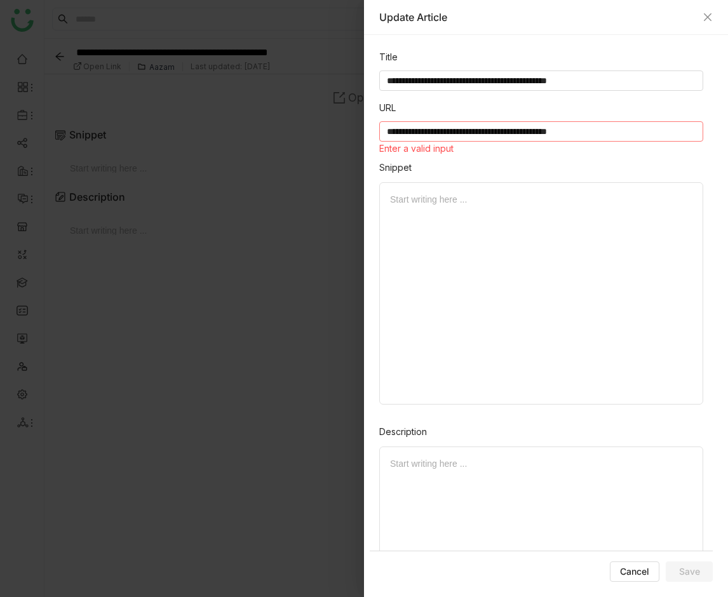
paste input "*****"
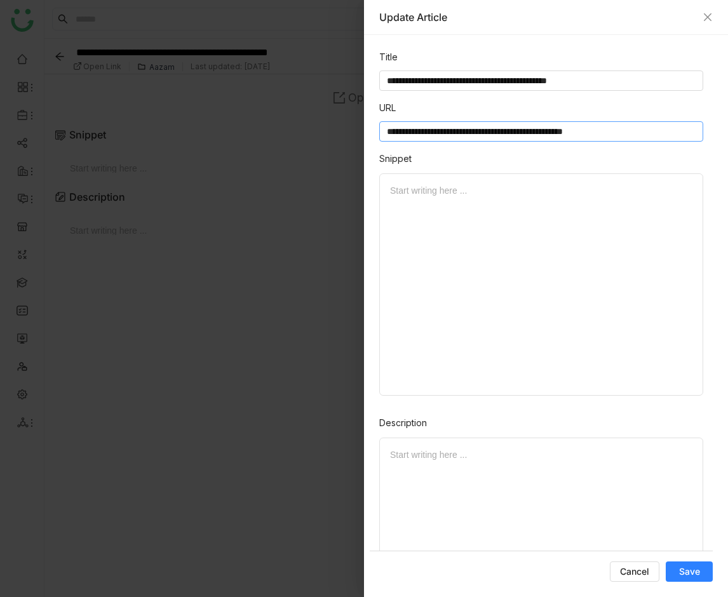
type input "**********"
click at [696, 570] on span "Save" at bounding box center [689, 571] width 21 height 13
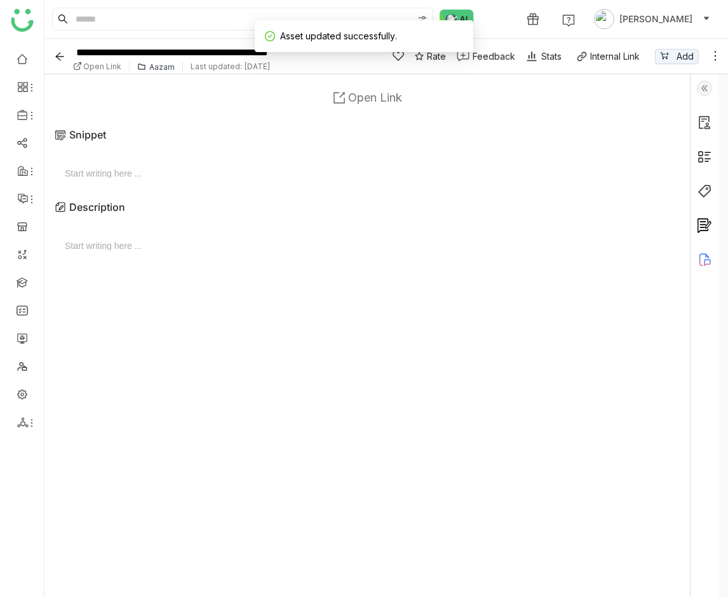
click at [359, 105] on link "Open Link" at bounding box center [368, 97] width 82 height 26
click at [338, 97] on icon at bounding box center [339, 97] width 13 height 13
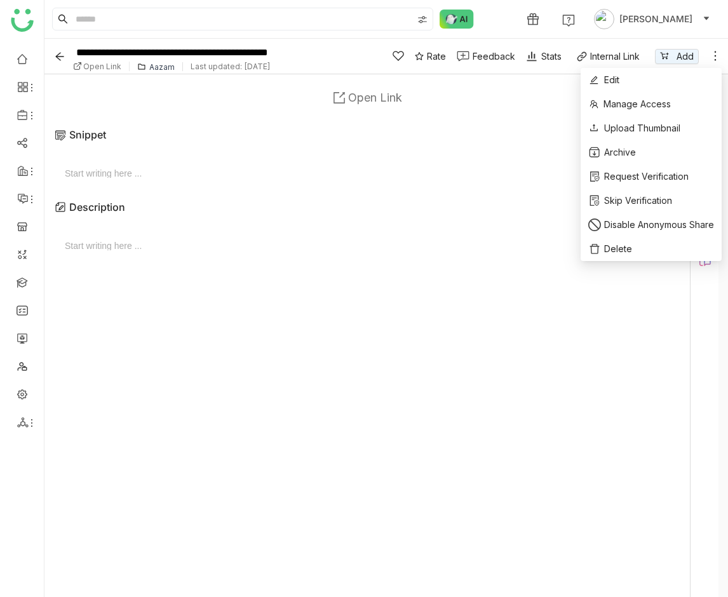
click at [717, 51] on icon at bounding box center [715, 56] width 13 height 13
click at [697, 78] on li "Edit" at bounding box center [651, 80] width 141 height 24
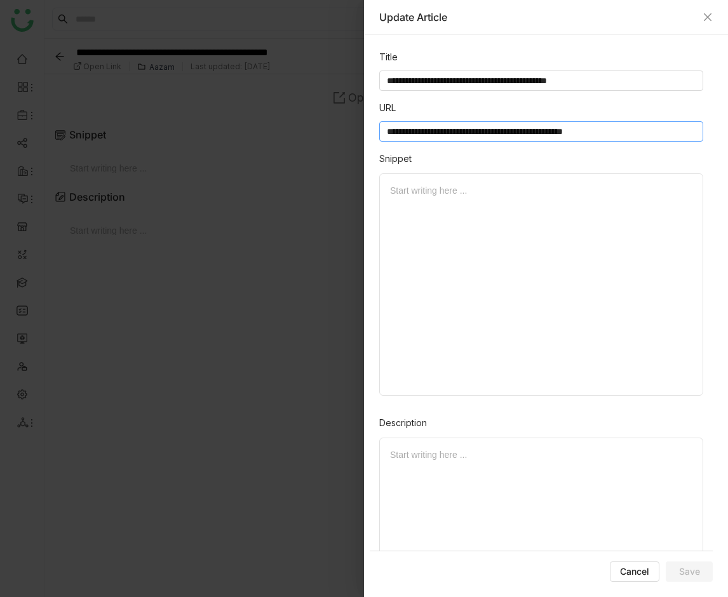
click at [492, 129] on input "**********" at bounding box center [541, 131] width 324 height 20
paste input "**********"
type input "**********"
click at [680, 570] on span "Save" at bounding box center [689, 571] width 21 height 13
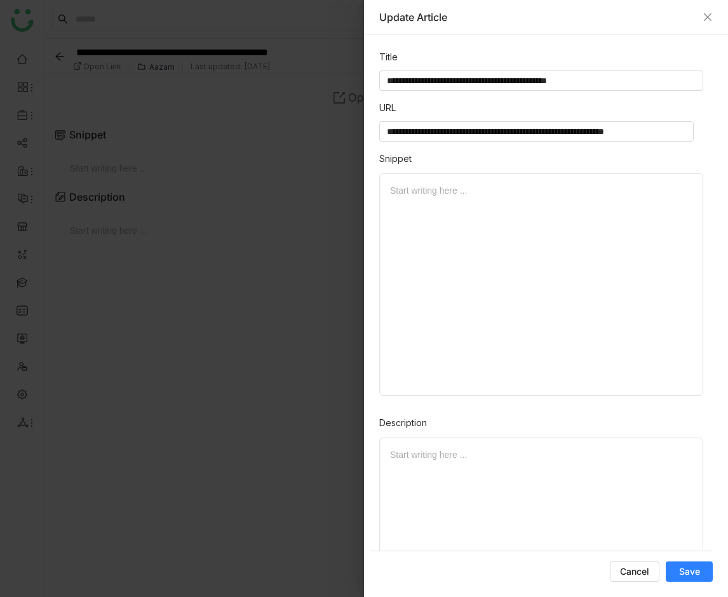
scroll to position [0, 0]
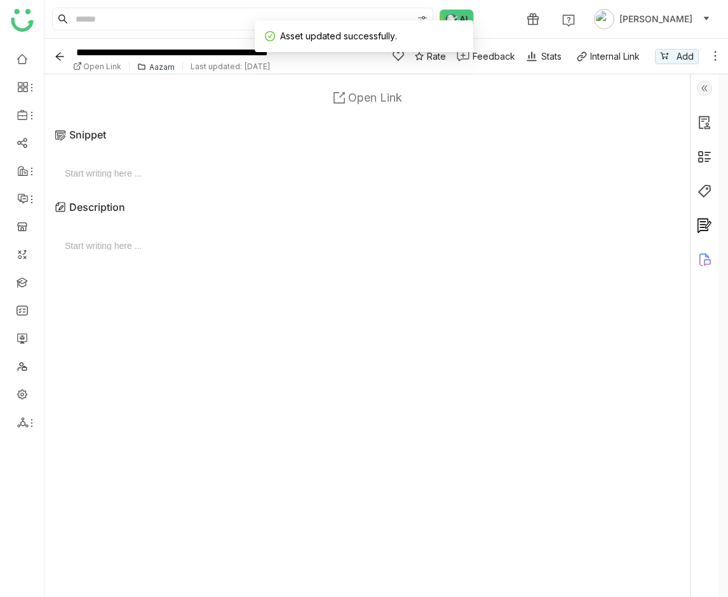
click at [370, 96] on span "Open Link" at bounding box center [375, 97] width 54 height 13
click at [370, 97] on span "Open Link" at bounding box center [375, 97] width 54 height 13
click at [361, 100] on span "Open Link" at bounding box center [375, 97] width 54 height 13
click at [714, 58] on icon at bounding box center [715, 56] width 13 height 13
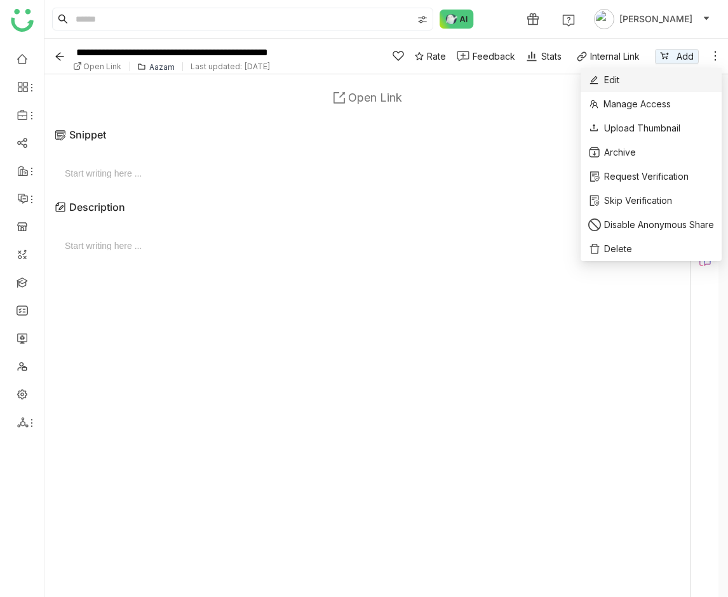
click at [706, 70] on li "Edit" at bounding box center [651, 80] width 141 height 24
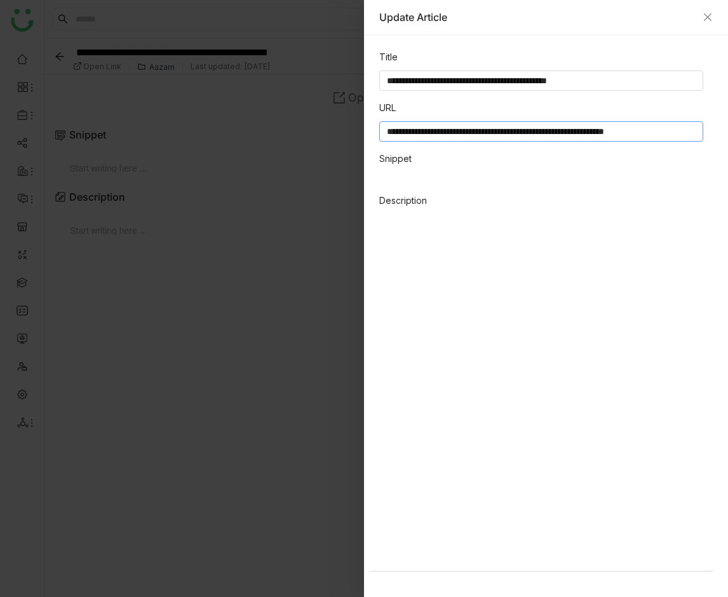
scroll to position [0, 16]
click at [568, 126] on input "**********" at bounding box center [536, 131] width 314 height 20
paste input
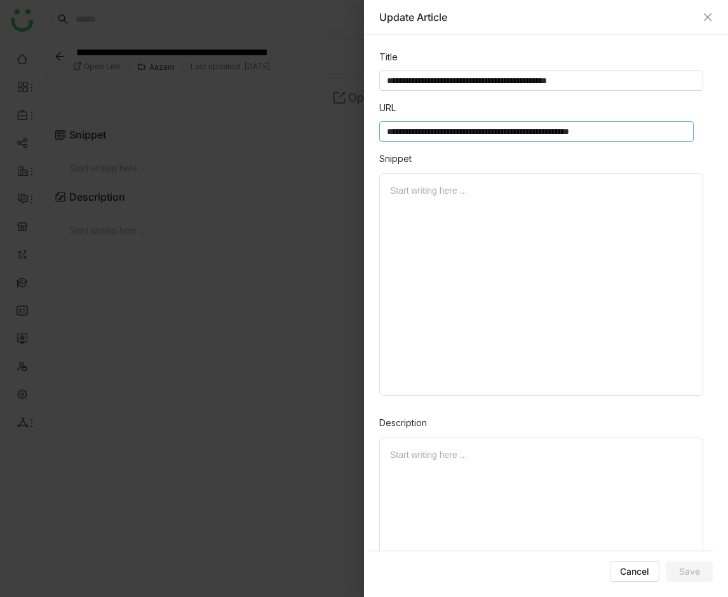
scroll to position [0, 0]
type input "**********"
click at [684, 574] on span "Save" at bounding box center [689, 571] width 21 height 13
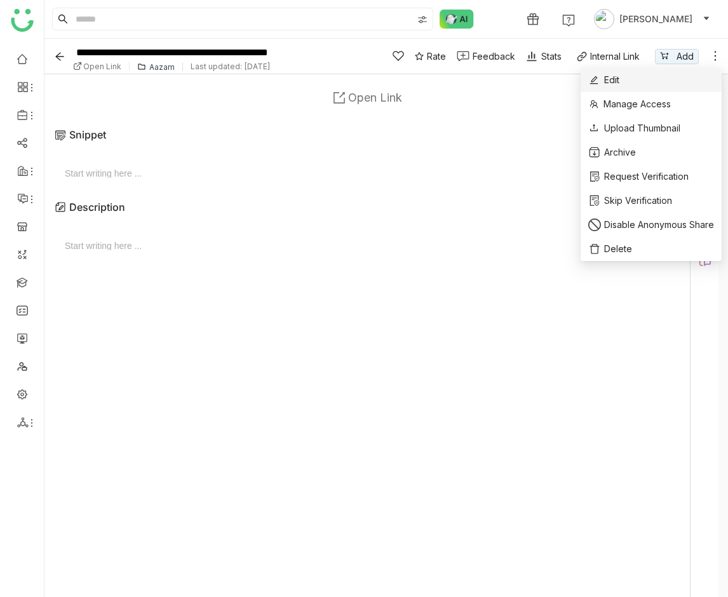
click at [708, 72] on li "Edit" at bounding box center [651, 80] width 141 height 24
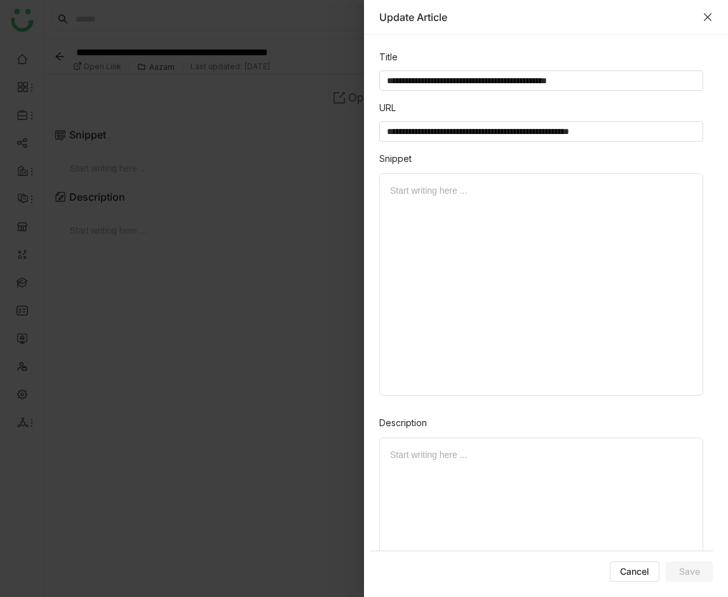
click at [705, 20] on icon "Close" at bounding box center [708, 17] width 10 height 10
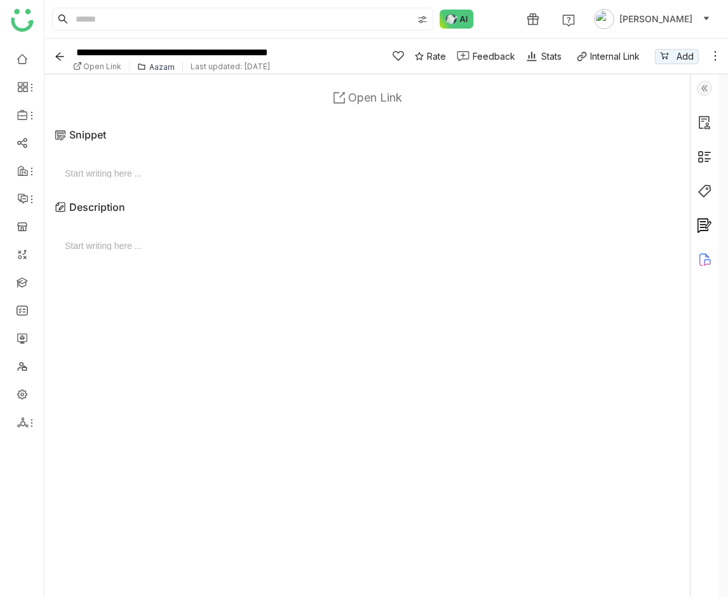
click at [368, 95] on span "Open Link" at bounding box center [375, 97] width 54 height 13
click at [377, 100] on span "Open Link" at bounding box center [375, 97] width 54 height 13
click at [367, 104] on link "Open Link" at bounding box center [368, 97] width 82 height 26
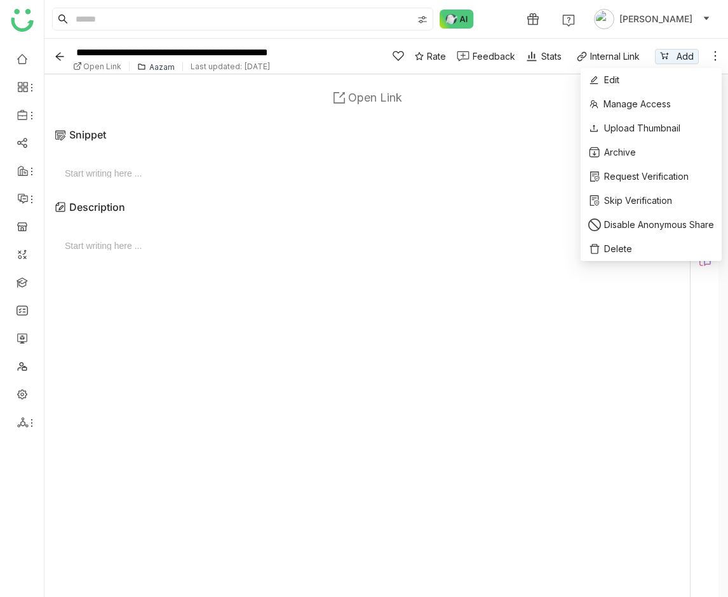
click at [715, 53] on icon at bounding box center [715, 56] width 13 height 13
click at [693, 78] on li "Edit" at bounding box center [651, 80] width 141 height 24
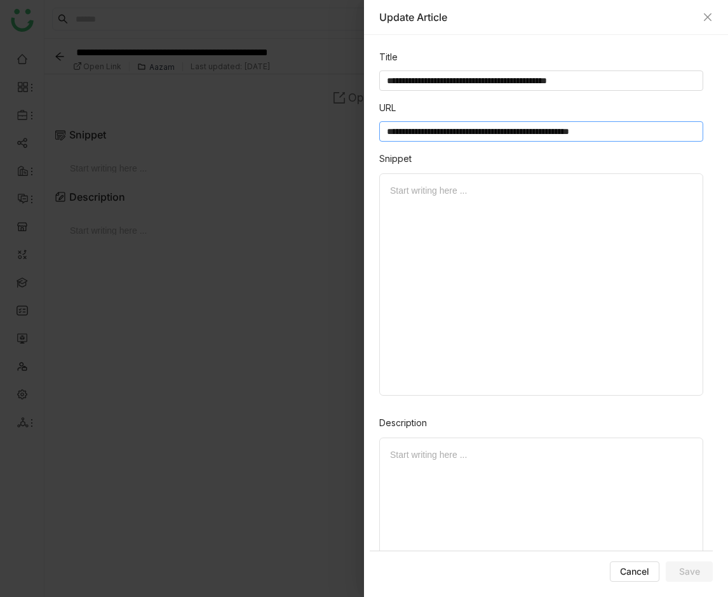
click at [577, 136] on input "**********" at bounding box center [541, 131] width 324 height 20
paste input
type input "**********"
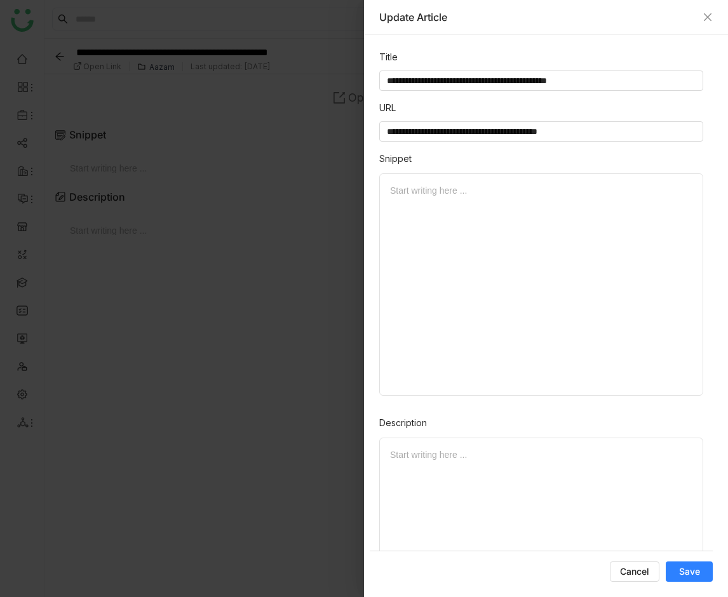
click at [692, 560] on form "**********" at bounding box center [541, 316] width 343 height 532
click at [693, 565] on span "Save" at bounding box center [689, 571] width 21 height 13
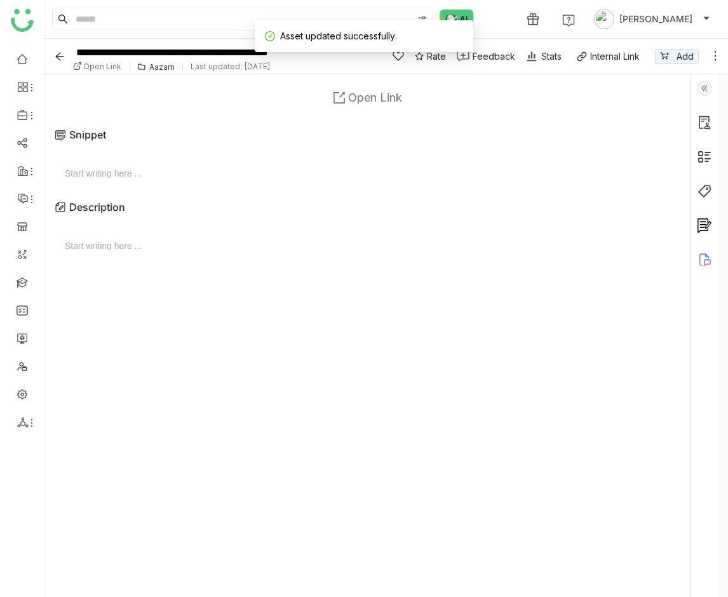
click at [365, 91] on span "Open Link" at bounding box center [375, 97] width 54 height 13
click at [349, 95] on span "Open Link" at bounding box center [375, 97] width 54 height 13
click at [370, 109] on link "Open Link" at bounding box center [368, 97] width 82 height 26
click at [712, 55] on icon at bounding box center [715, 56] width 13 height 13
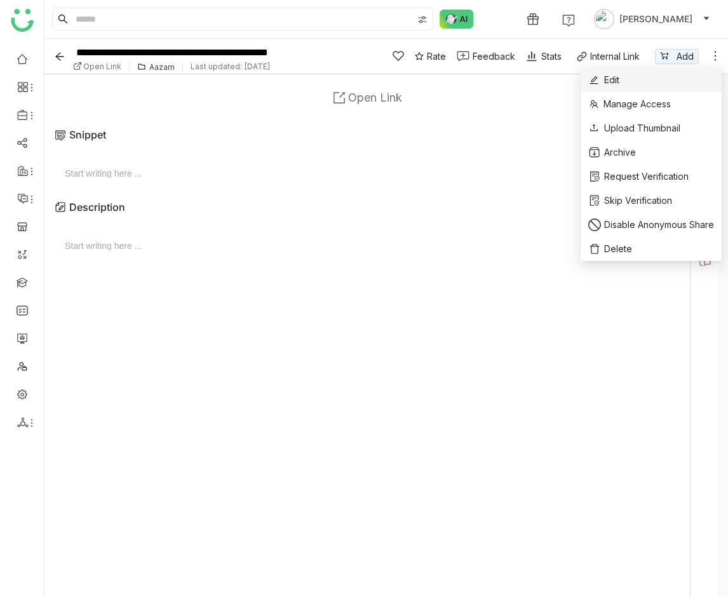
click at [694, 76] on li "Edit" at bounding box center [651, 80] width 141 height 24
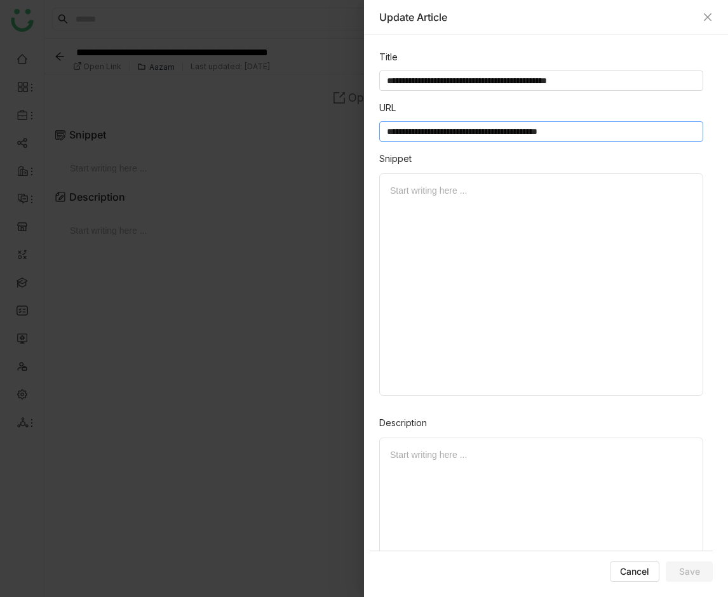
paste input
type input "**********"
click at [667, 574] on button "Save" at bounding box center [689, 572] width 47 height 20
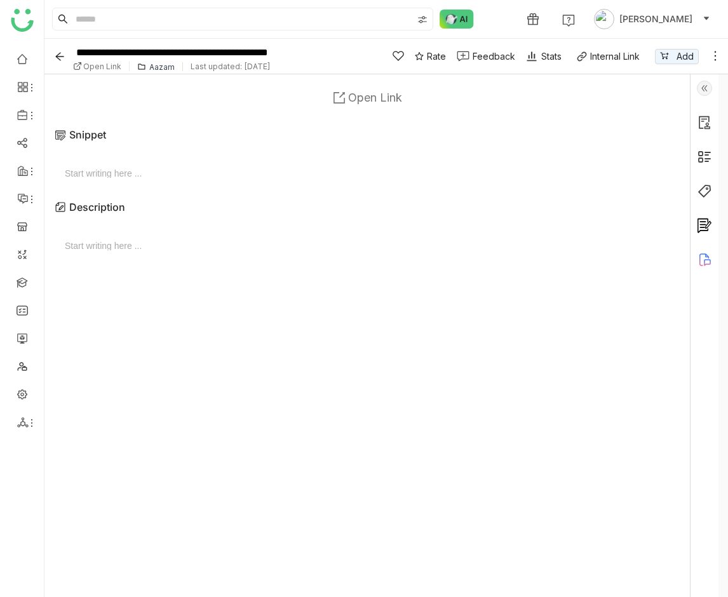
click at [361, 100] on span "Open Link" at bounding box center [375, 97] width 54 height 13
click at [359, 102] on span "Open Link" at bounding box center [375, 97] width 54 height 13
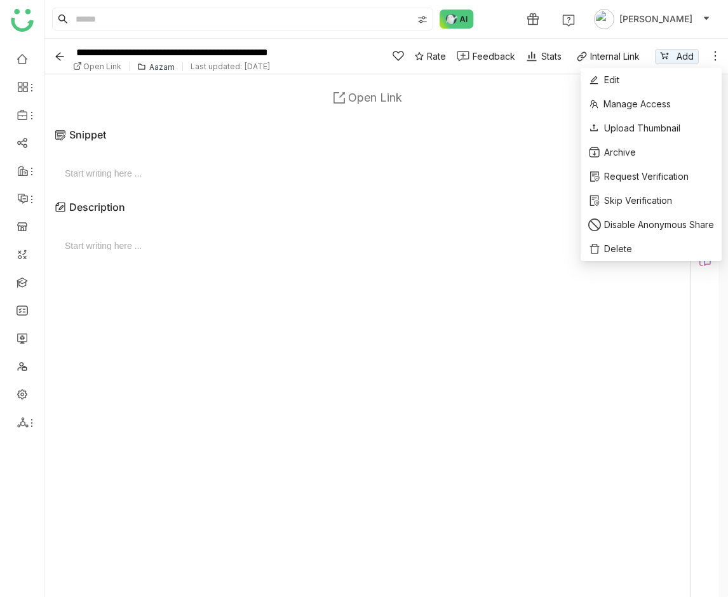
click at [716, 54] on icon at bounding box center [715, 56] width 13 height 13
click at [715, 57] on icon at bounding box center [715, 56] width 13 height 13
click at [680, 78] on li "Edit" at bounding box center [651, 80] width 141 height 24
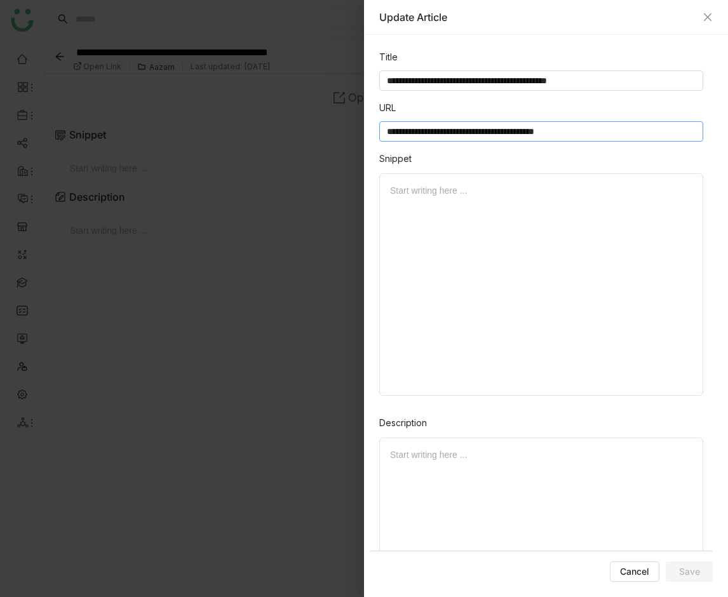
paste input
type input "**********"
click at [705, 567] on button "Save" at bounding box center [689, 572] width 47 height 20
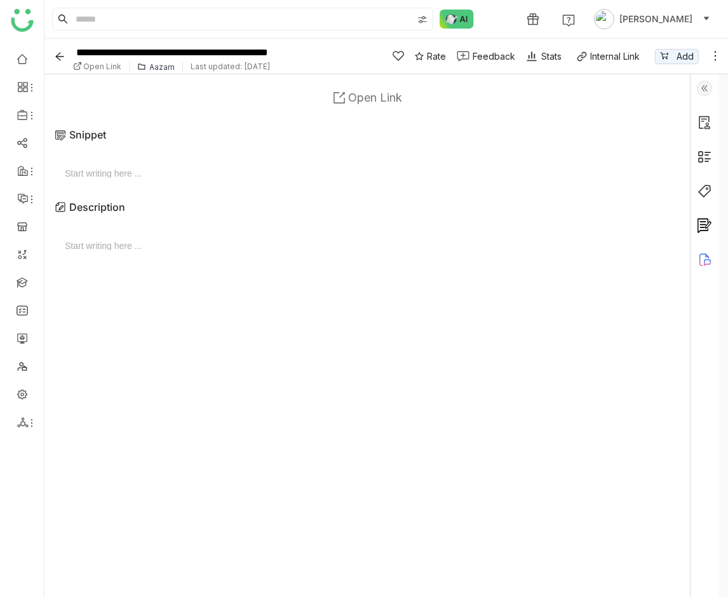
drag, startPoint x: 414, startPoint y: 98, endPoint x: 389, endPoint y: 95, distance: 25.0
click at [413, 98] on div "Open Link" at bounding box center [367, 97] width 625 height 26
click at [388, 95] on span "Open Link" at bounding box center [375, 97] width 54 height 13
click at [360, 181] on div "Start writing here ..." at bounding box center [367, 168] width 615 height 29
click at [368, 98] on span "Open Link" at bounding box center [375, 97] width 54 height 13
